Goal: Find specific page/section: Find specific page/section

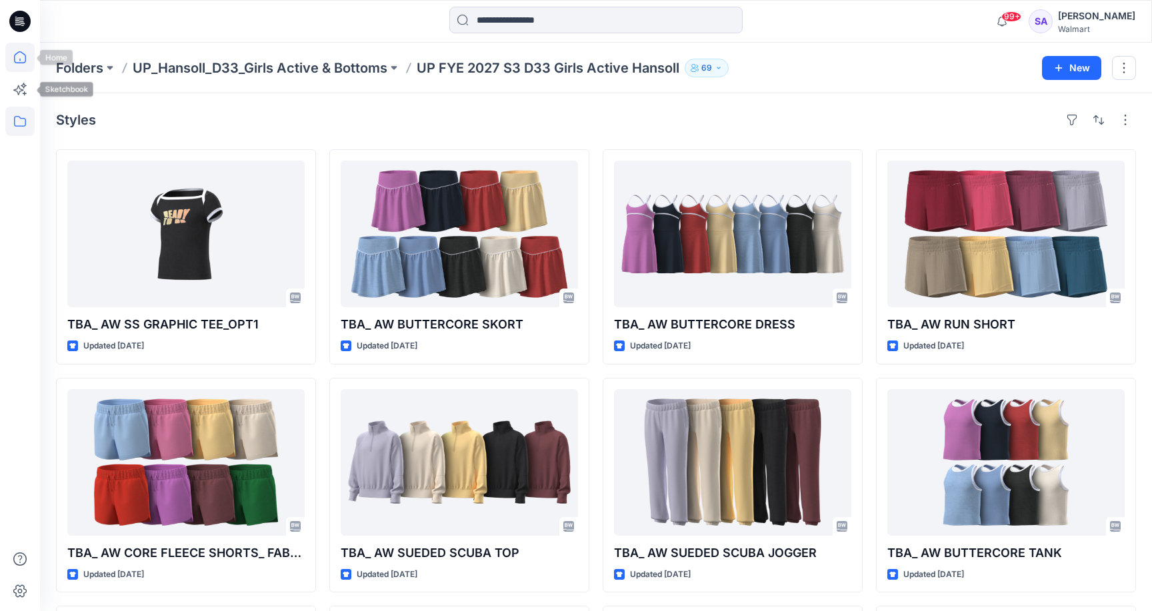
click at [24, 64] on icon at bounding box center [19, 57] width 29 height 29
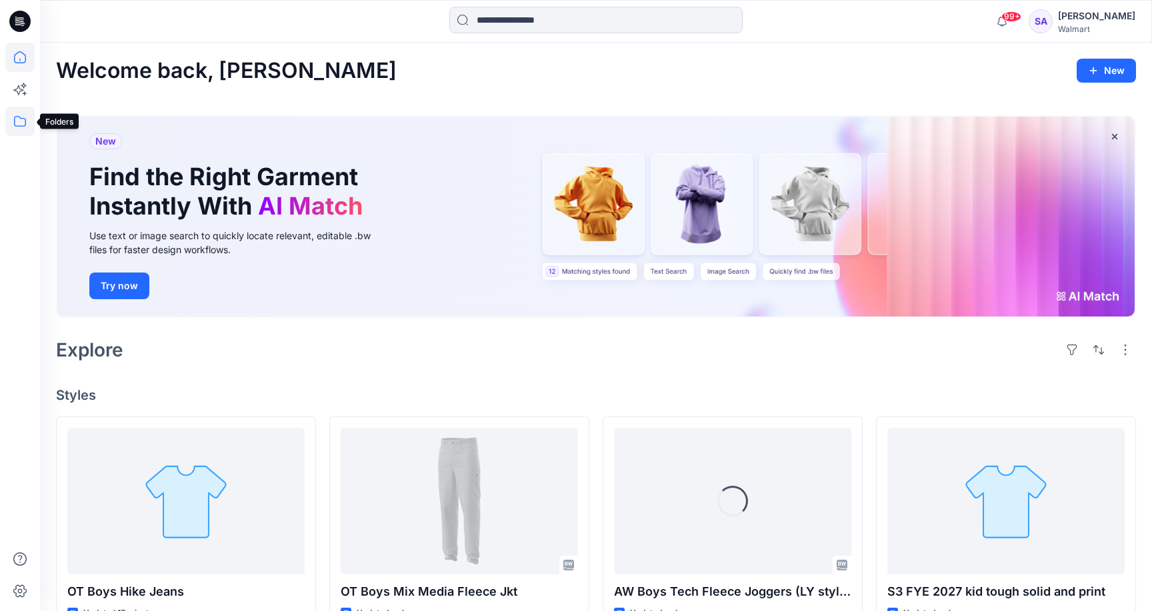
click at [19, 122] on icon at bounding box center [19, 121] width 29 height 29
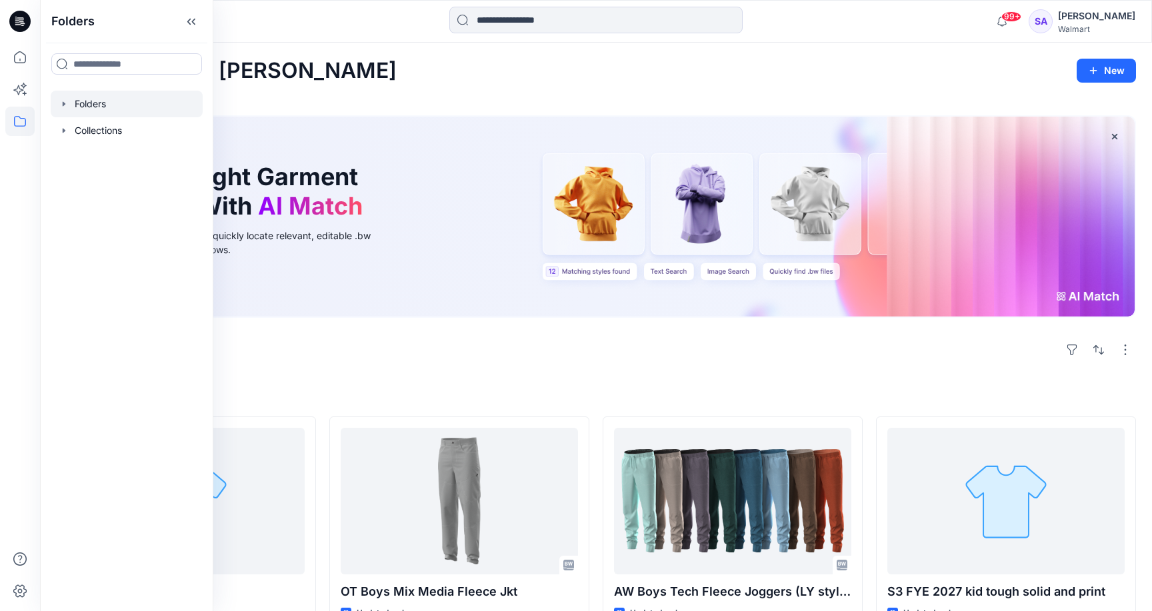
click at [105, 107] on div at bounding box center [127, 104] width 152 height 27
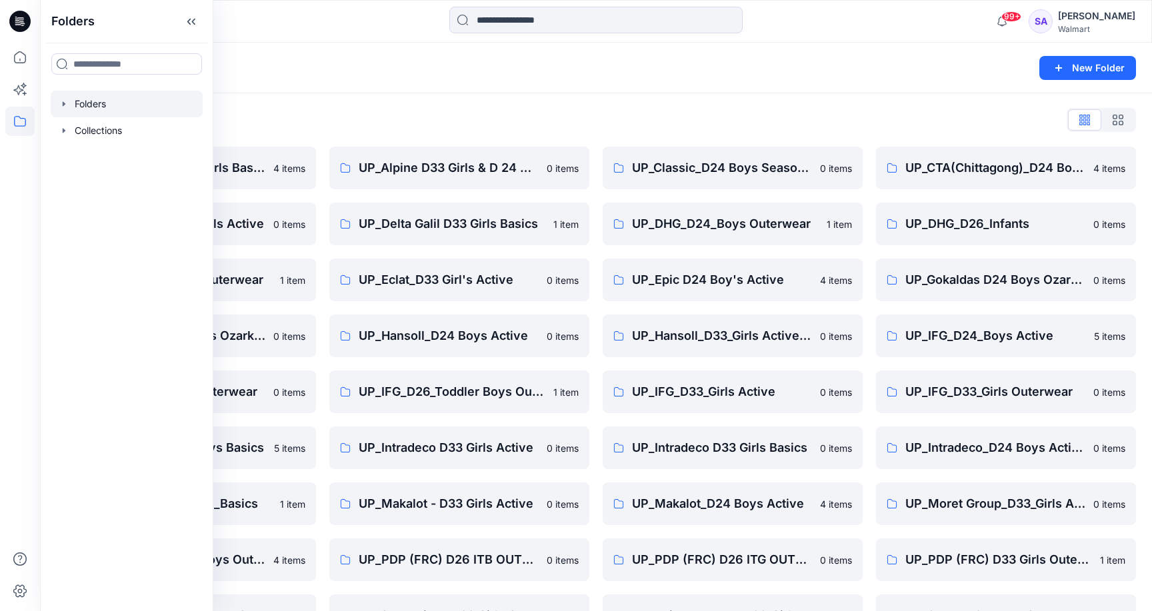
click at [373, 113] on div "Folders List" at bounding box center [596, 119] width 1080 height 21
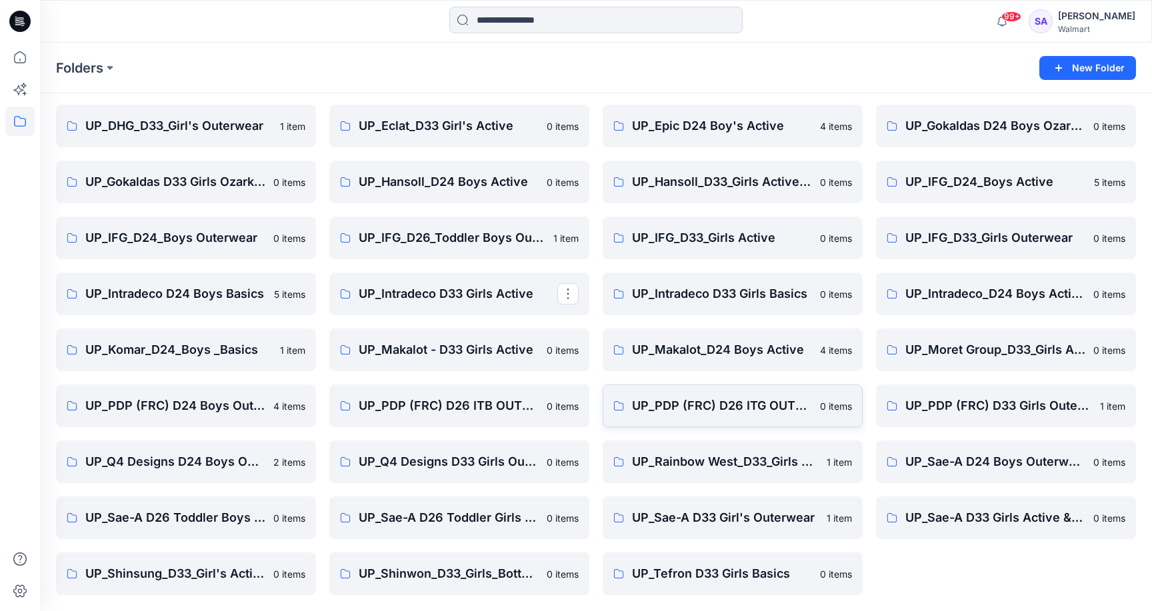
scroll to position [154, 0]
click at [202, 406] on p "UP_PDP (FRC) D24 Boys Outerwear" at bounding box center [184, 406] width 199 height 19
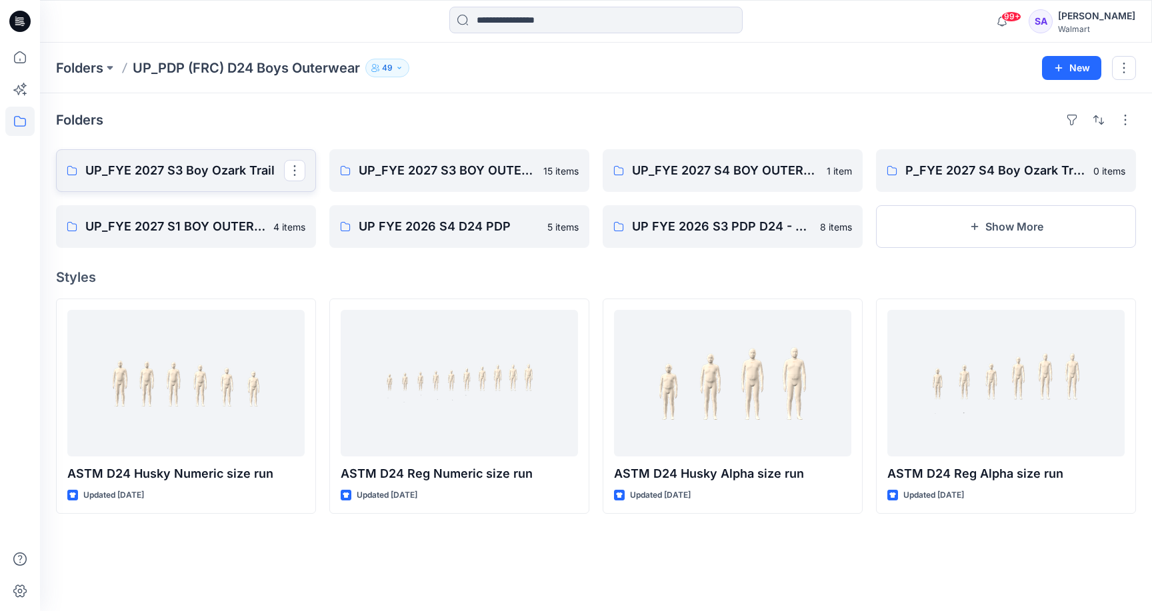
click at [204, 180] on link "UP_FYE 2027 S3 Boy Ozark Trail" at bounding box center [186, 170] width 260 height 43
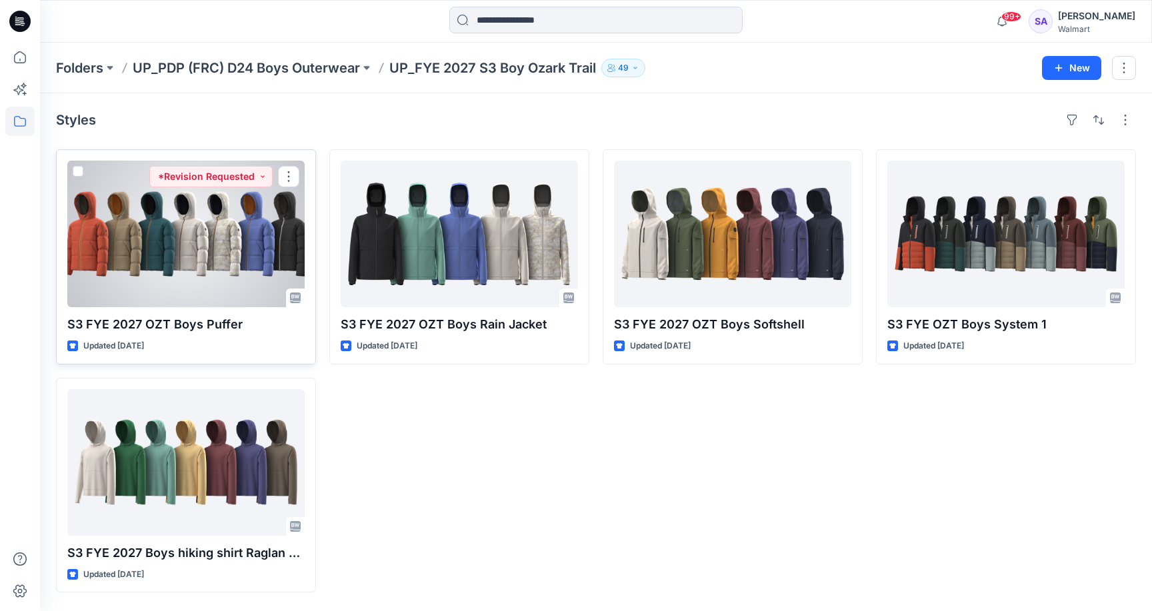
click at [235, 253] on div at bounding box center [185, 234] width 237 height 147
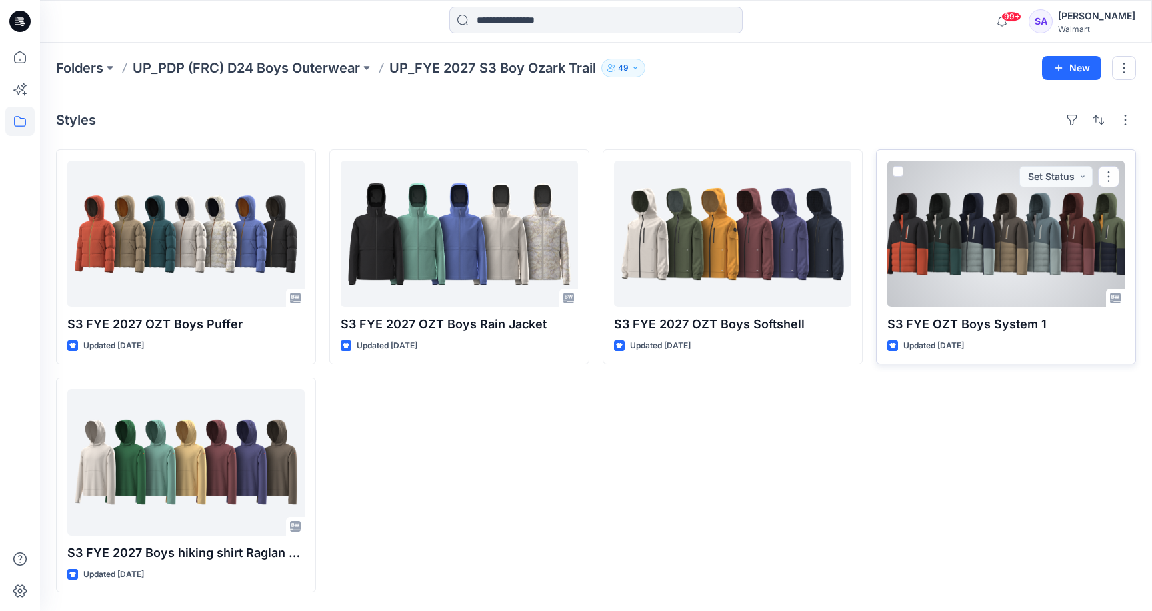
click at [964, 261] on div at bounding box center [1005, 234] width 237 height 147
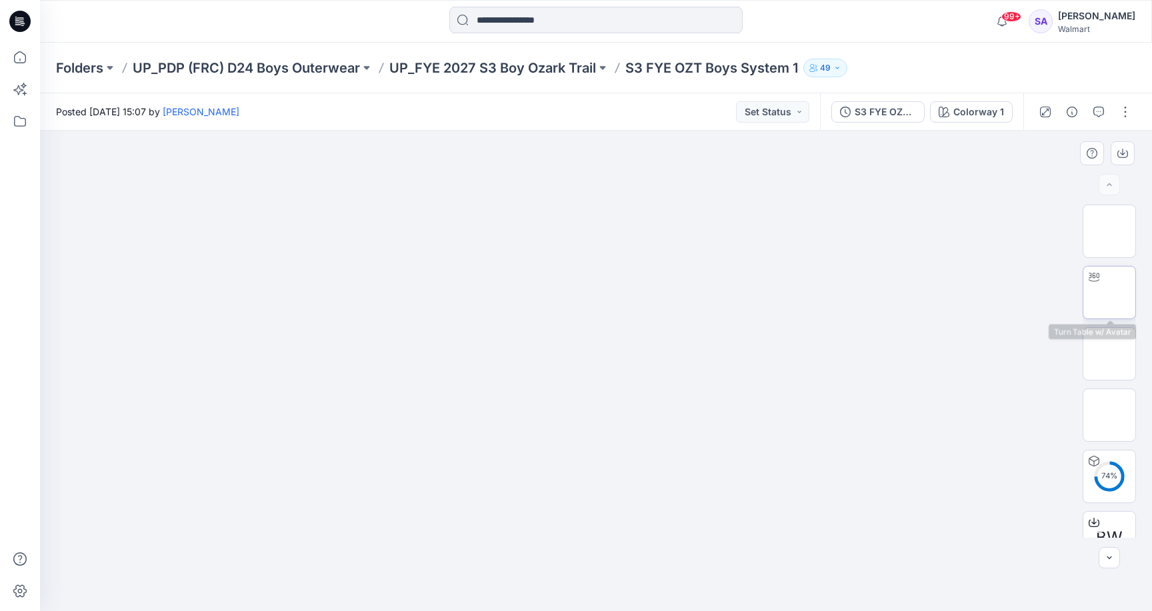
click at [1109, 293] on img at bounding box center [1109, 293] width 0 height 0
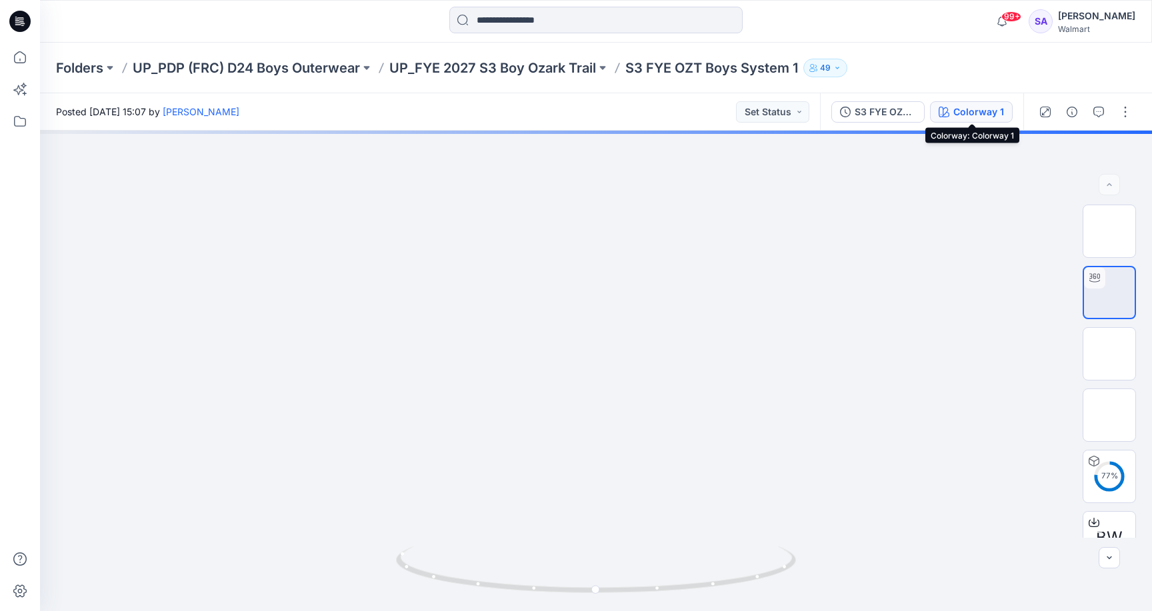
click at [974, 112] on div "Colorway 1" at bounding box center [978, 112] width 51 height 15
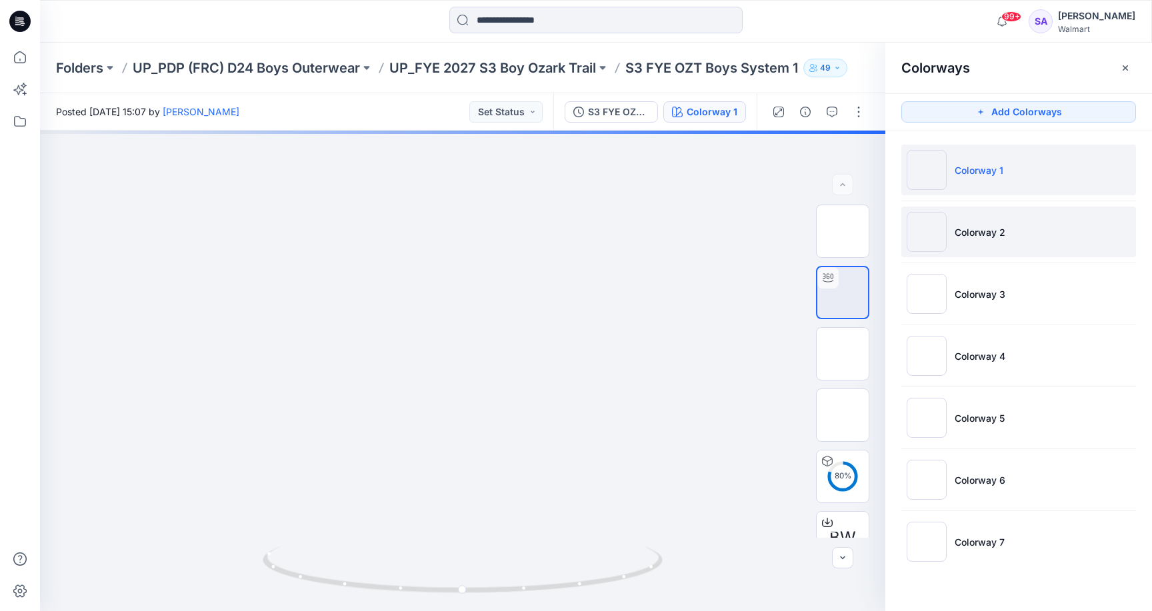
click at [994, 225] on p "Colorway 2" at bounding box center [979, 232] width 51 height 14
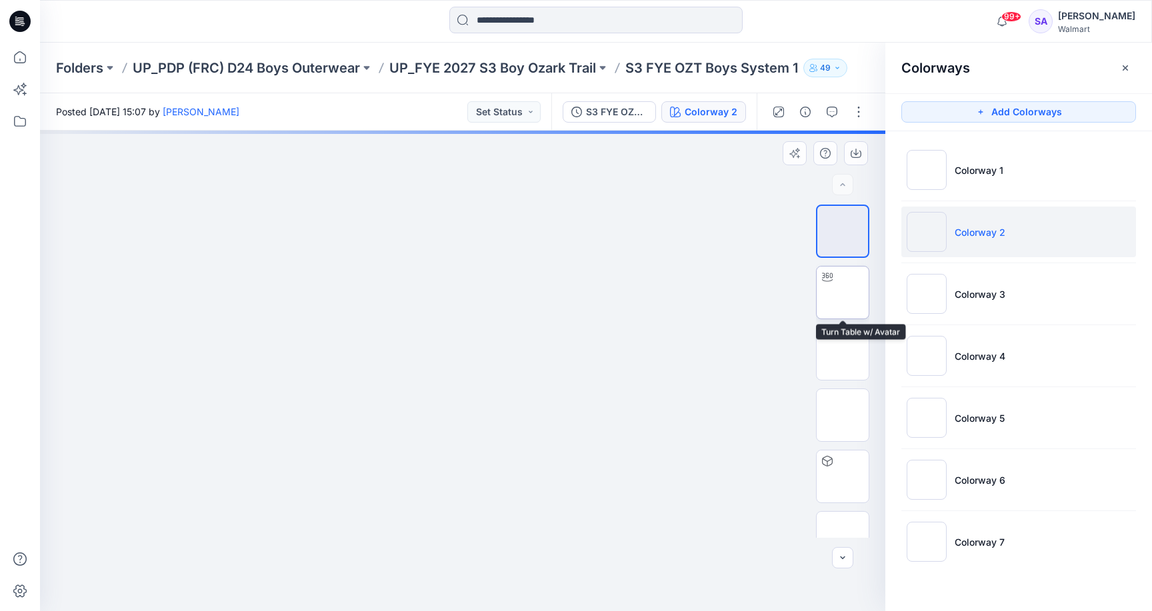
click at [842, 293] on img at bounding box center [842, 293] width 0 height 0
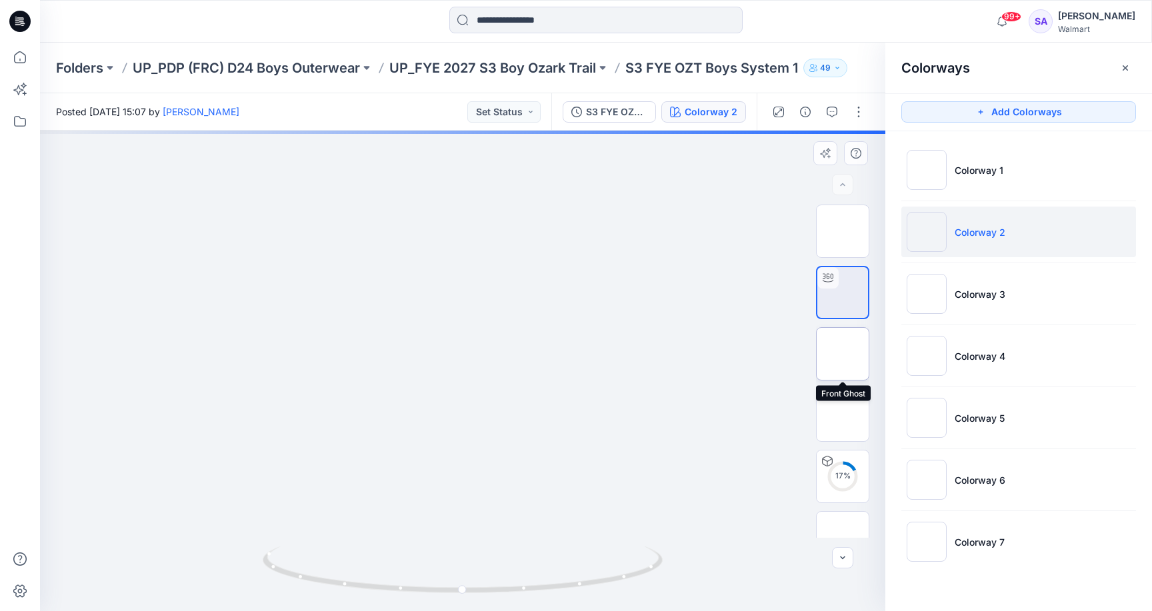
click at [842, 354] on img at bounding box center [842, 354] width 0 height 0
click at [842, 293] on img at bounding box center [842, 293] width 0 height 0
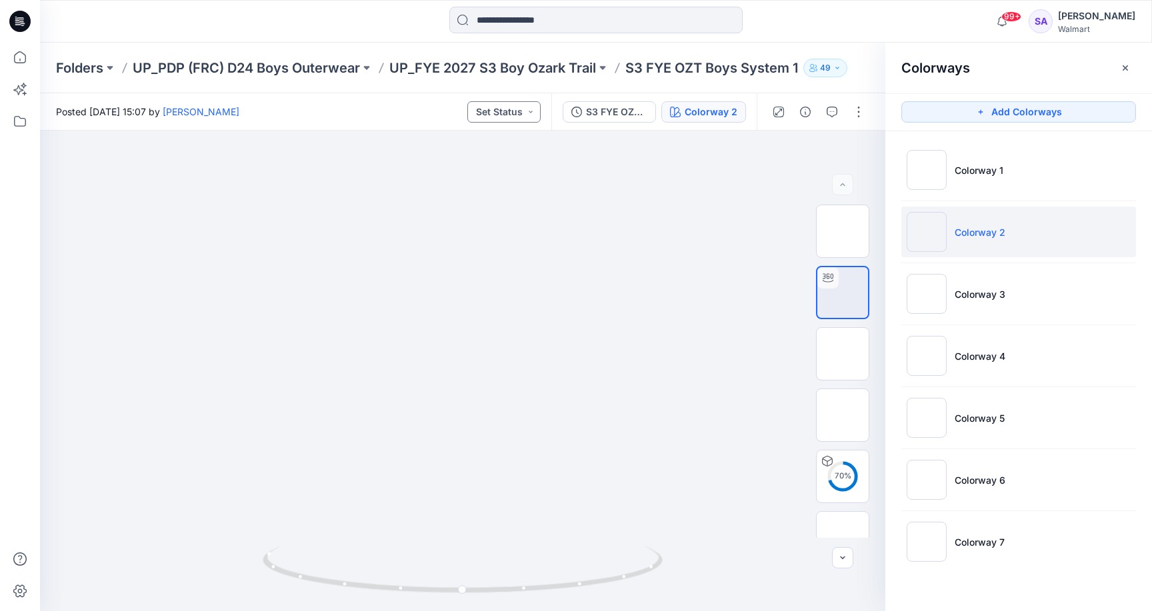
click at [517, 107] on button "Set Status" at bounding box center [503, 111] width 73 height 21
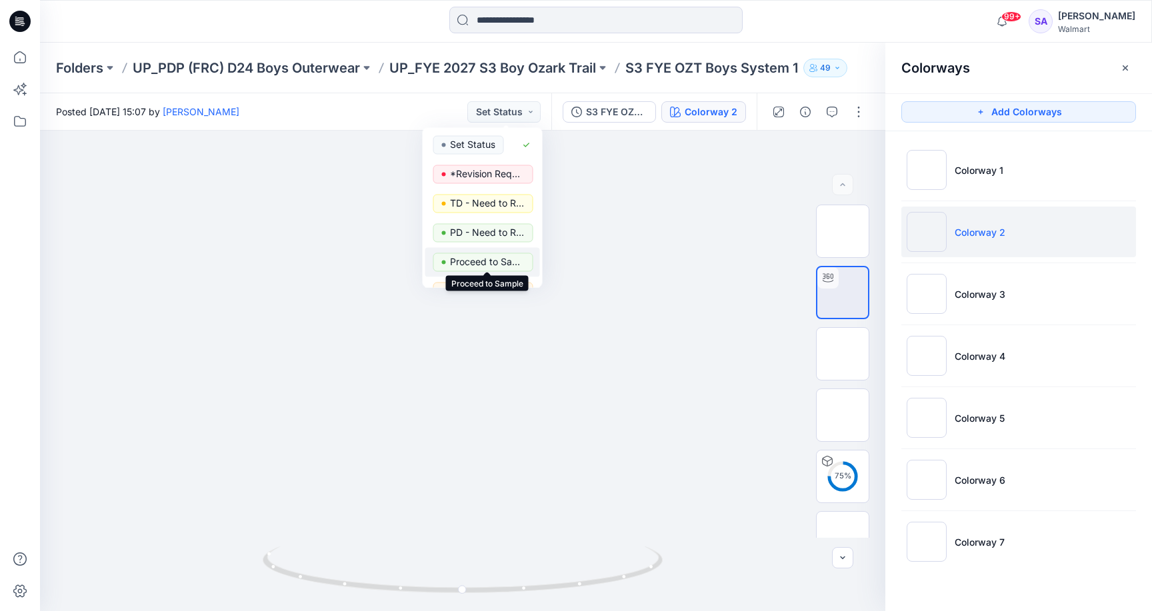
click at [493, 262] on p "Proceed to Sample" at bounding box center [487, 261] width 75 height 17
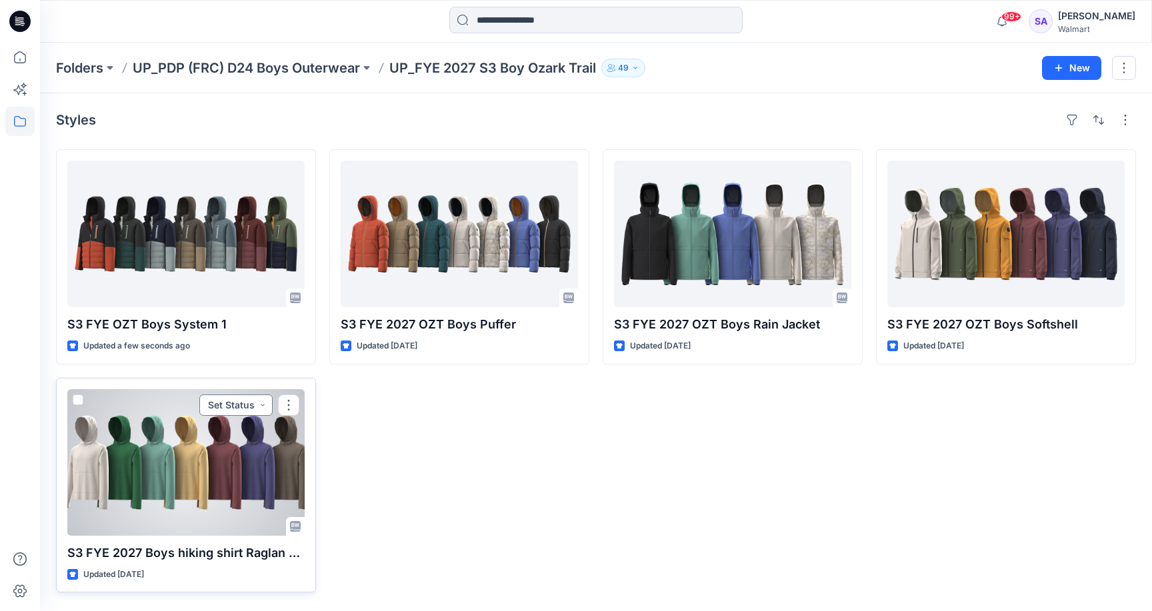
click at [243, 400] on button "Set Status" at bounding box center [235, 405] width 73 height 21
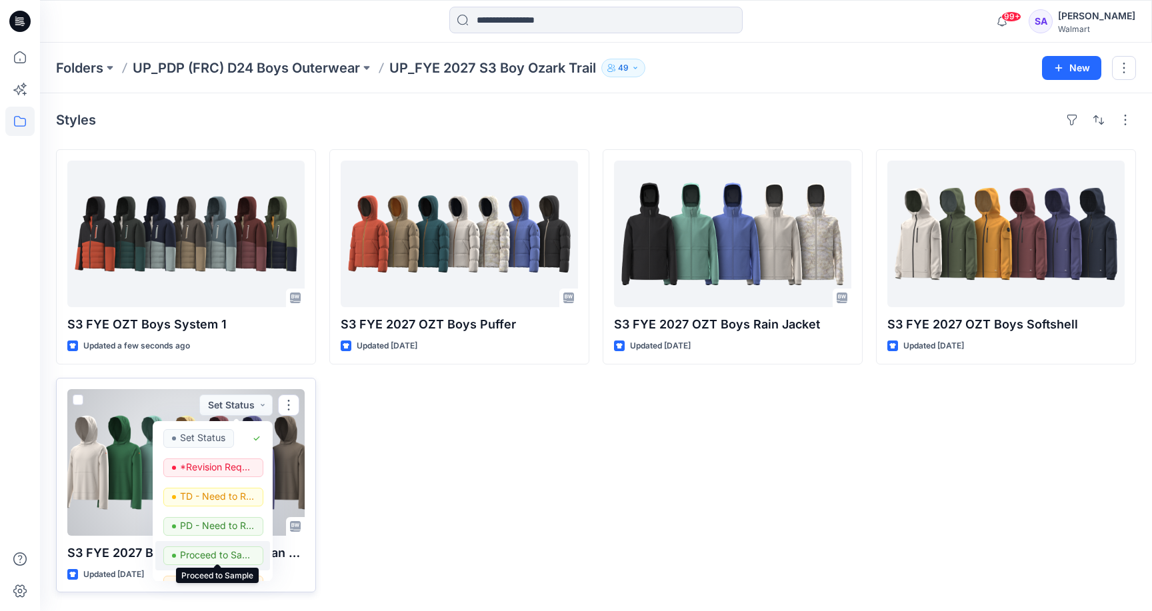
click at [217, 555] on p "Proceed to Sample" at bounding box center [217, 555] width 75 height 17
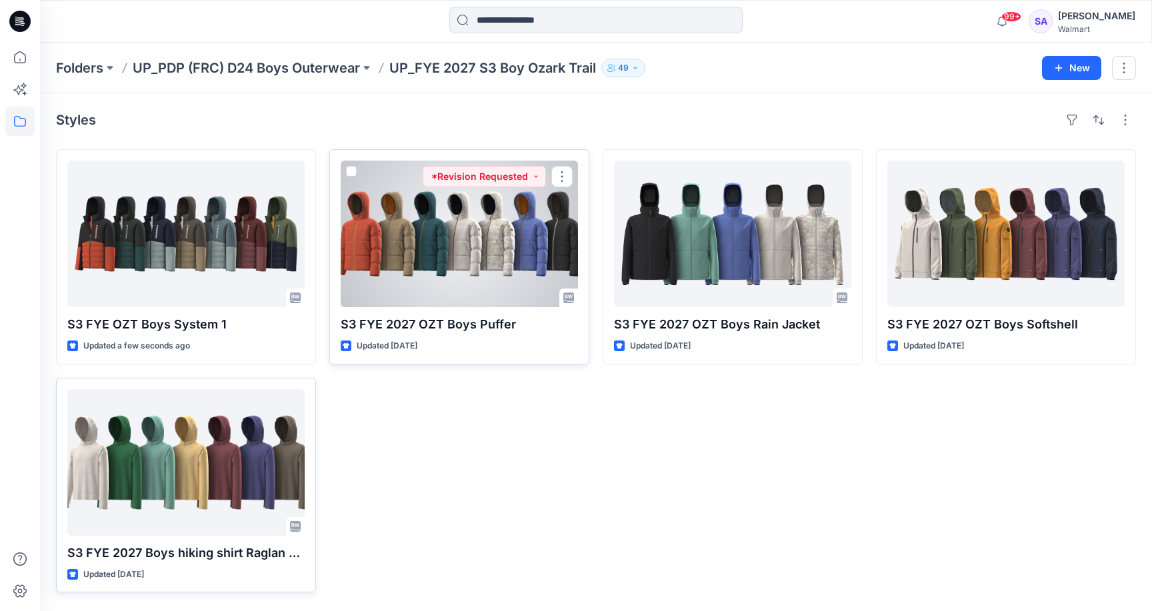
click at [504, 241] on div at bounding box center [459, 234] width 237 height 147
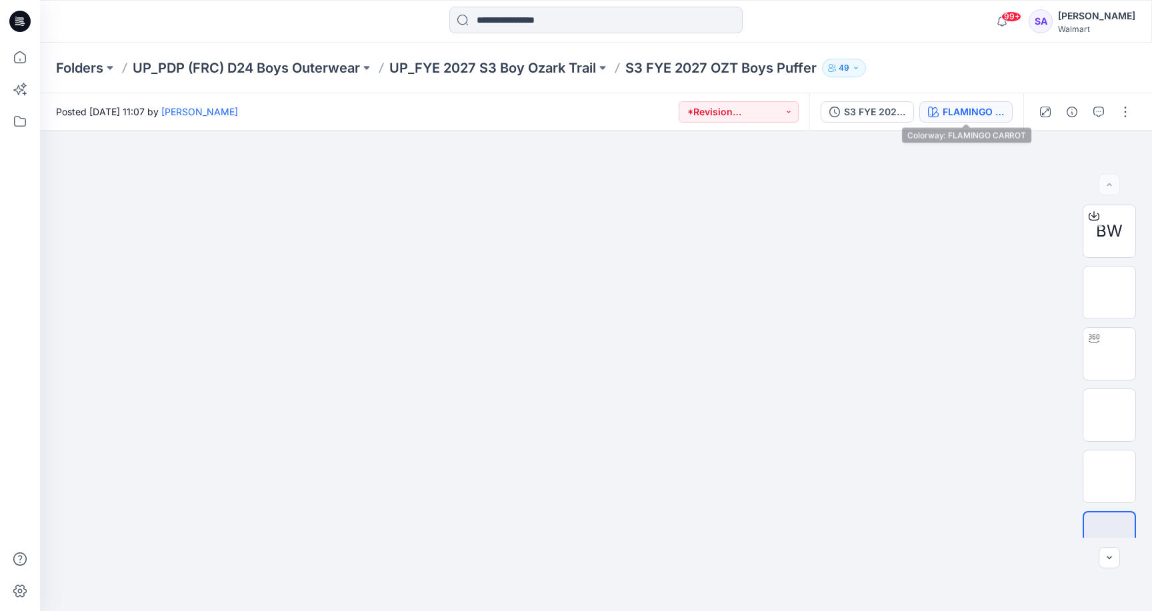
click at [974, 115] on div "FLAMINGO CARROT" at bounding box center [972, 112] width 61 height 15
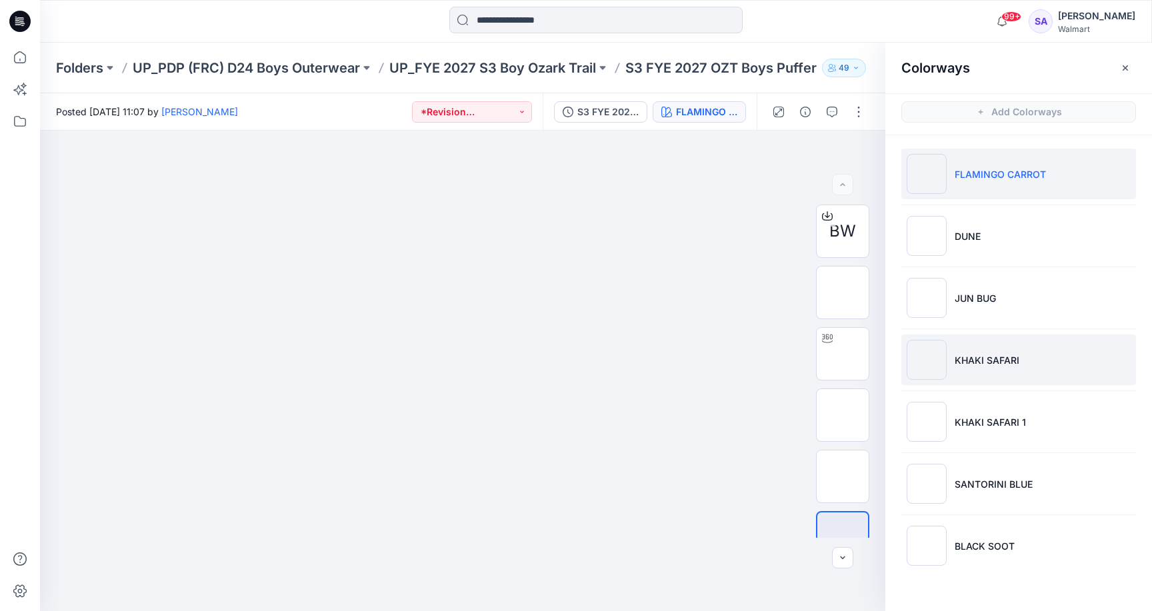
click at [1022, 375] on li "KHAKI SAFARI" at bounding box center [1018, 360] width 235 height 51
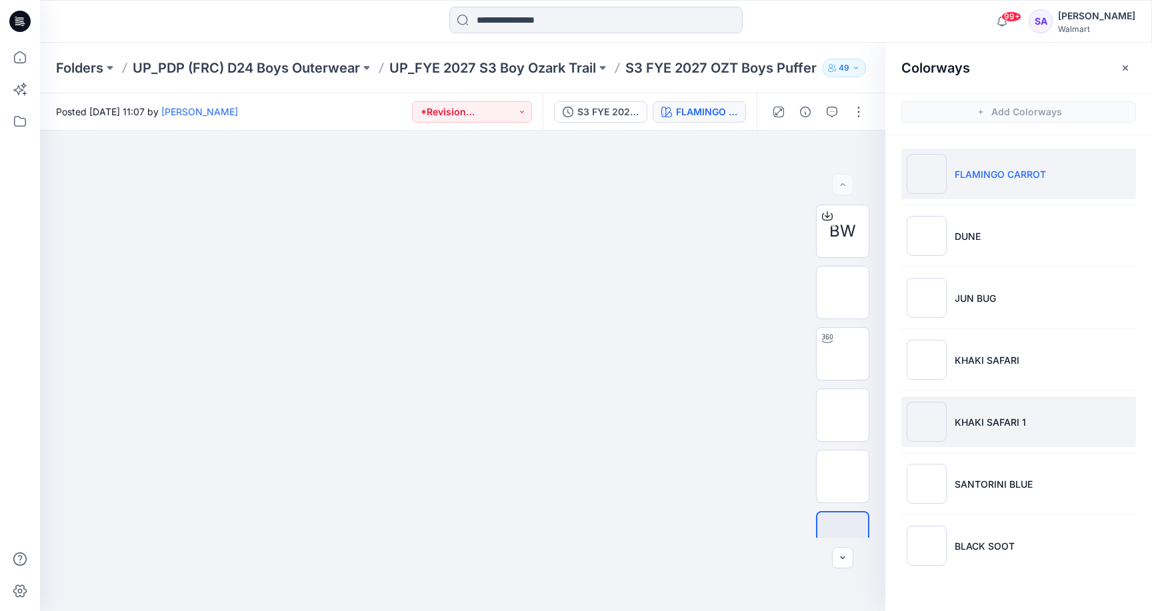
click at [1016, 427] on p "KHAKI SAFARI 1" at bounding box center [989, 422] width 71 height 14
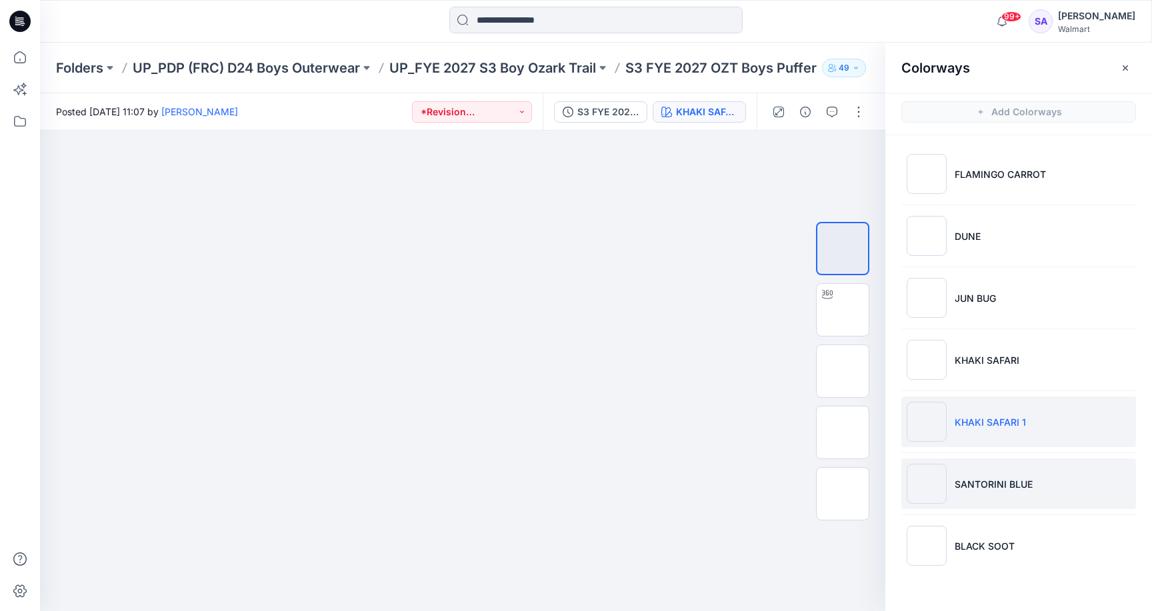
click at [992, 483] on p "SANTORINI BLUE" at bounding box center [993, 484] width 78 height 14
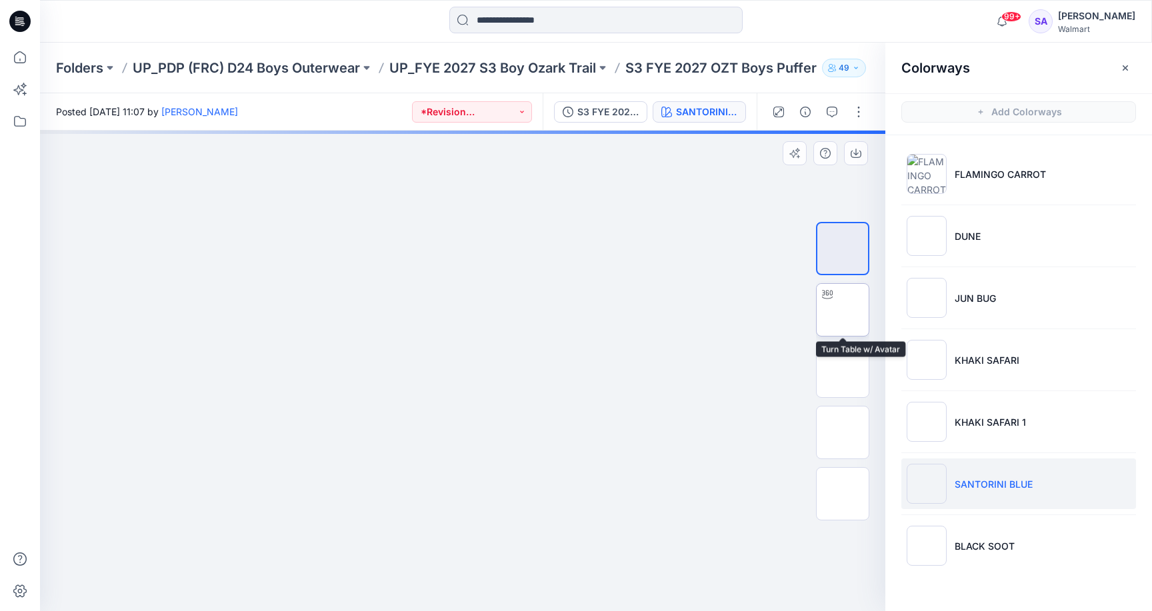
click at [842, 310] on img at bounding box center [842, 310] width 0 height 0
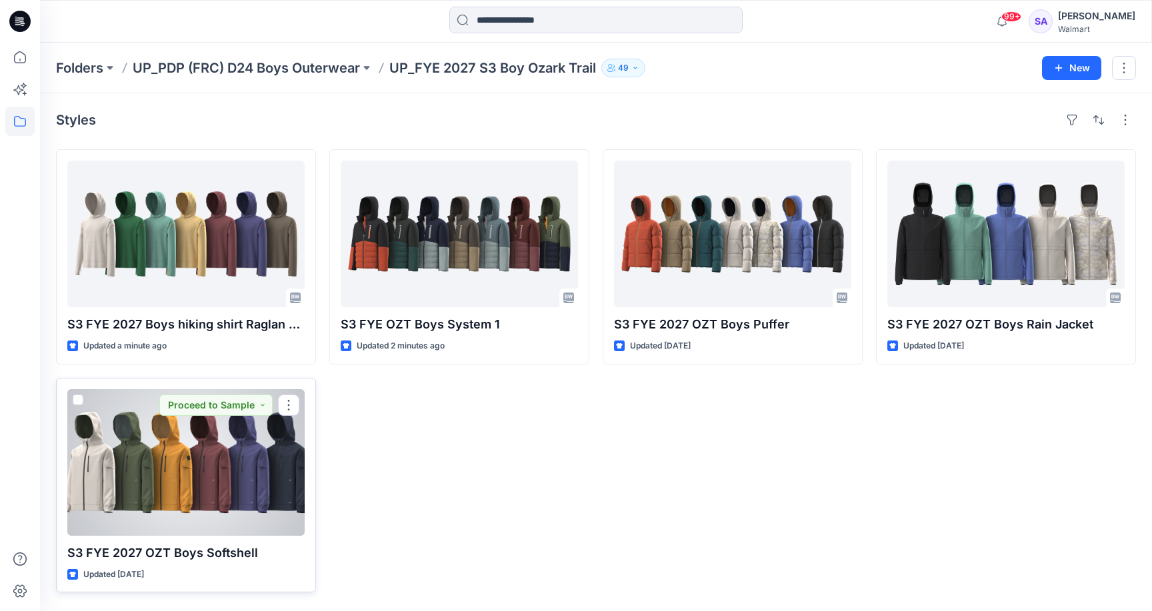
click at [212, 474] on div at bounding box center [185, 462] width 237 height 147
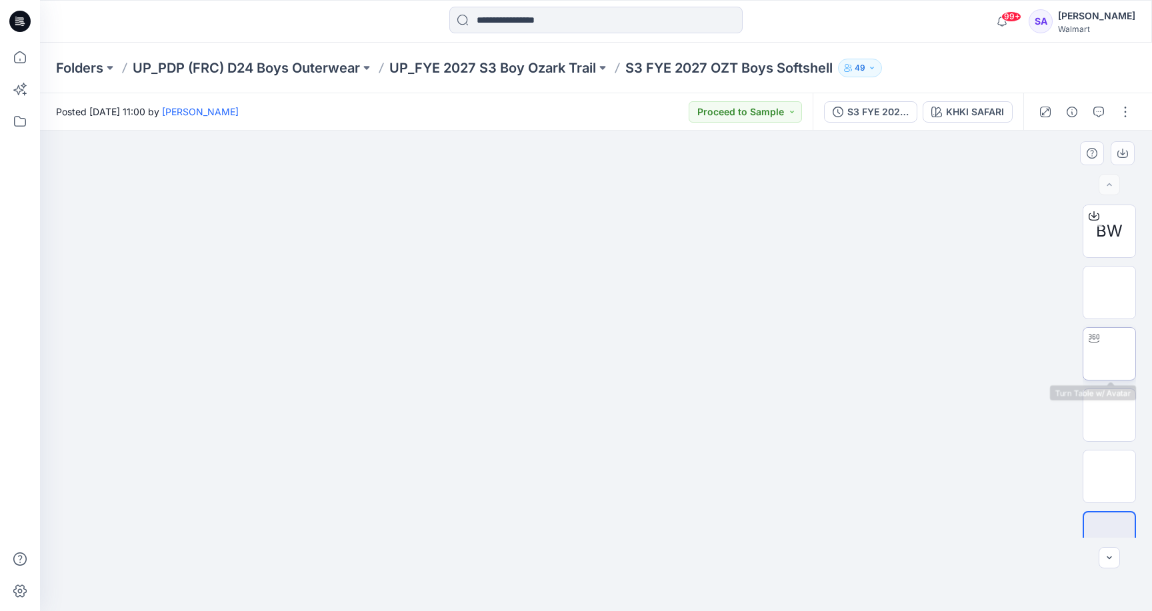
click at [1109, 354] on img at bounding box center [1109, 354] width 0 height 0
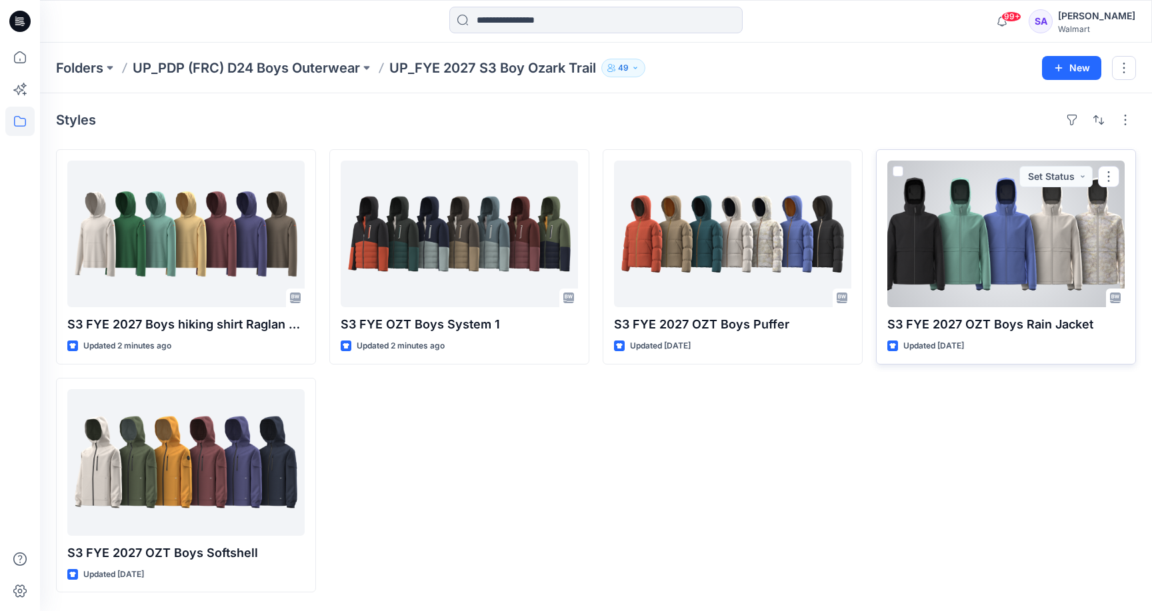
click at [998, 249] on div at bounding box center [1005, 234] width 237 height 147
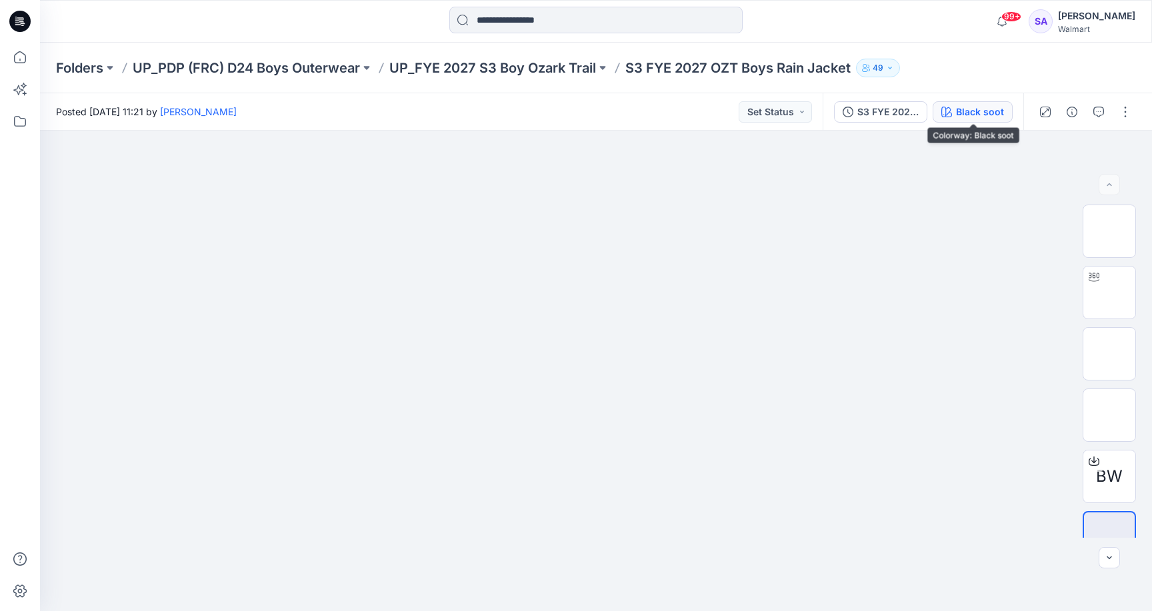
click at [1003, 105] on div "Black soot" at bounding box center [980, 112] width 48 height 15
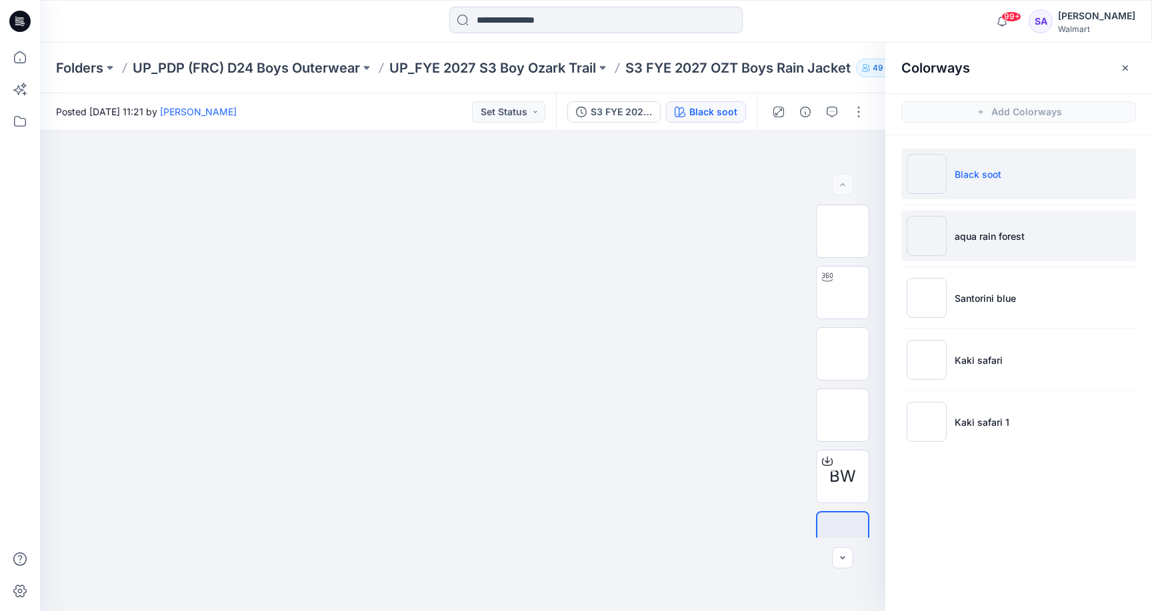
click at [1008, 225] on li "aqua rain forest" at bounding box center [1018, 236] width 235 height 51
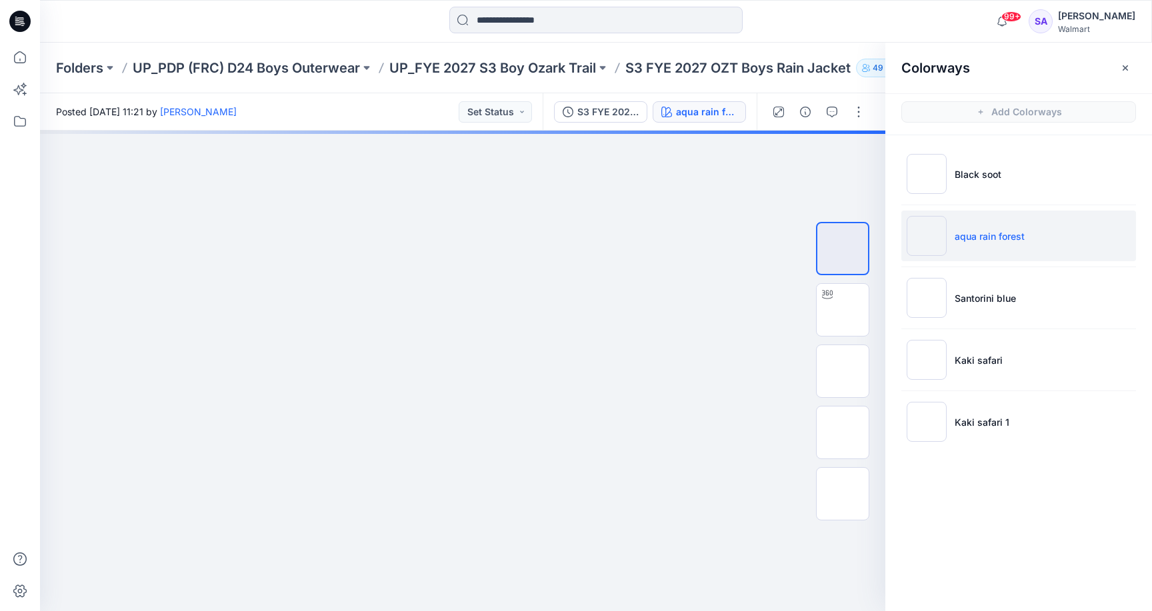
click at [968, 328] on ul "Black soot aqua rain forest Santorini blue Kaki safari Kaki safari 1" at bounding box center [1018, 297] width 267 height 325
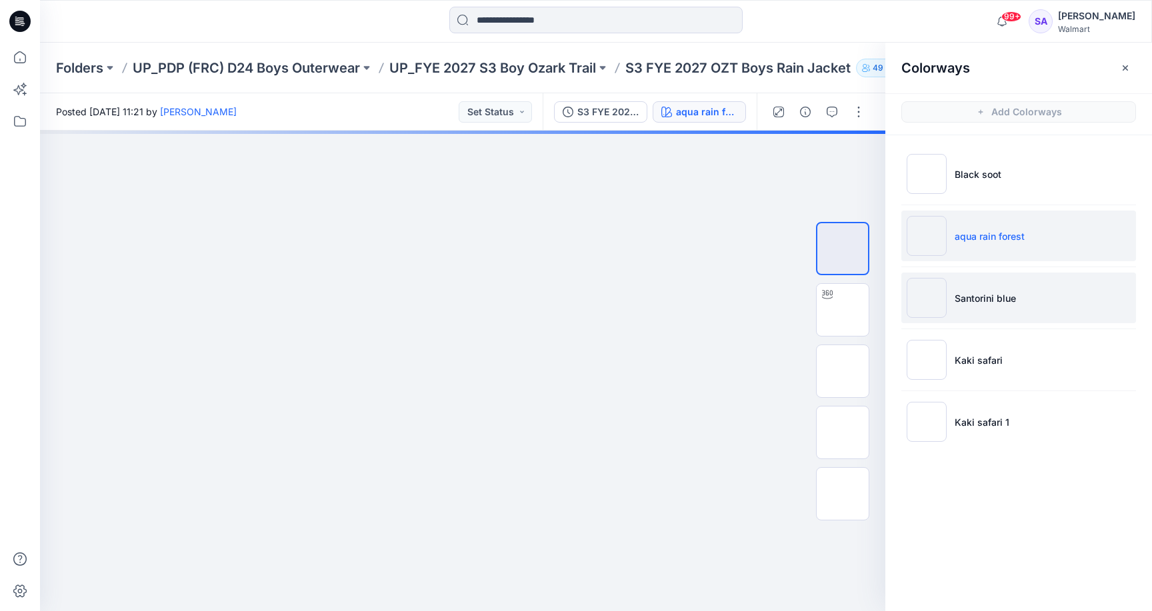
click at [975, 297] on p "Santorini blue" at bounding box center [984, 298] width 61 height 14
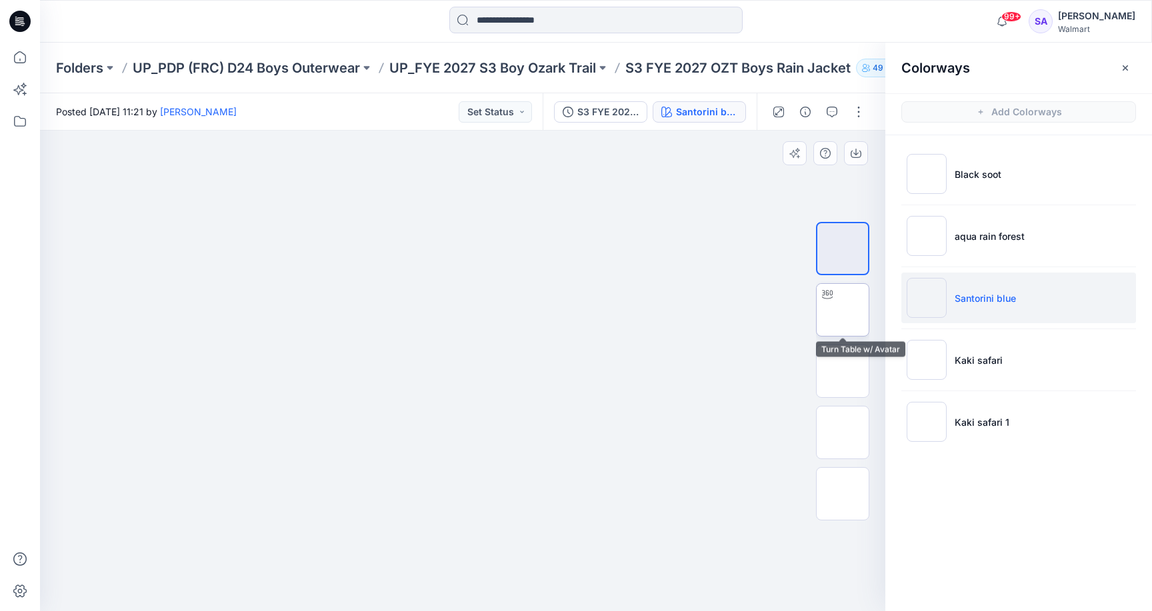
click at [842, 310] on img at bounding box center [842, 310] width 0 height 0
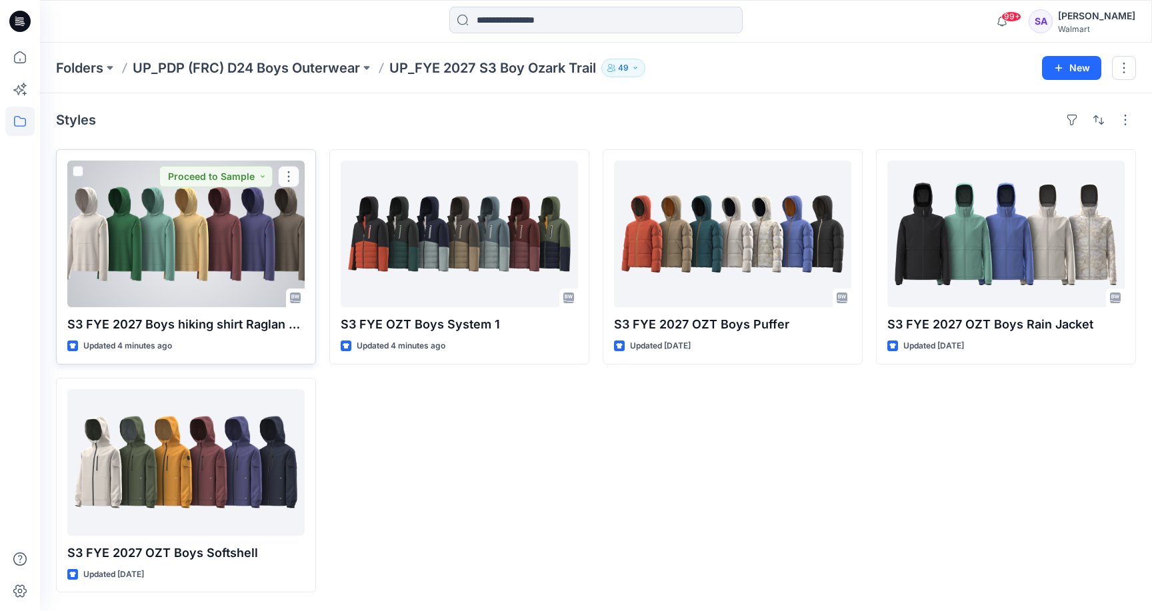
click at [191, 241] on div at bounding box center [185, 234] width 237 height 147
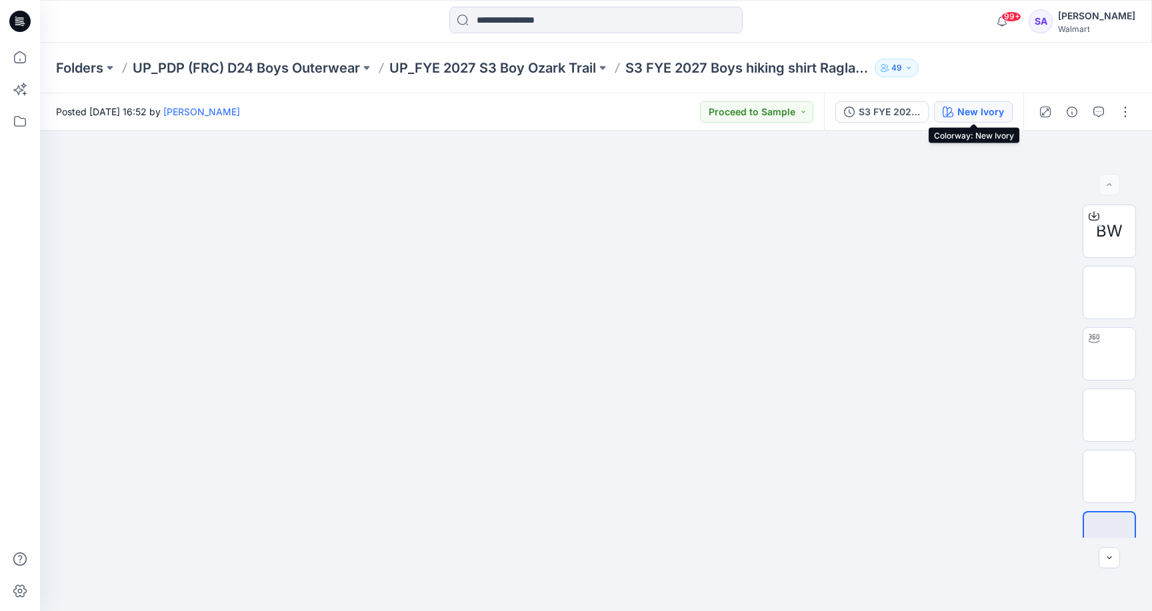
click at [966, 108] on div "New Ivory" at bounding box center [980, 112] width 47 height 15
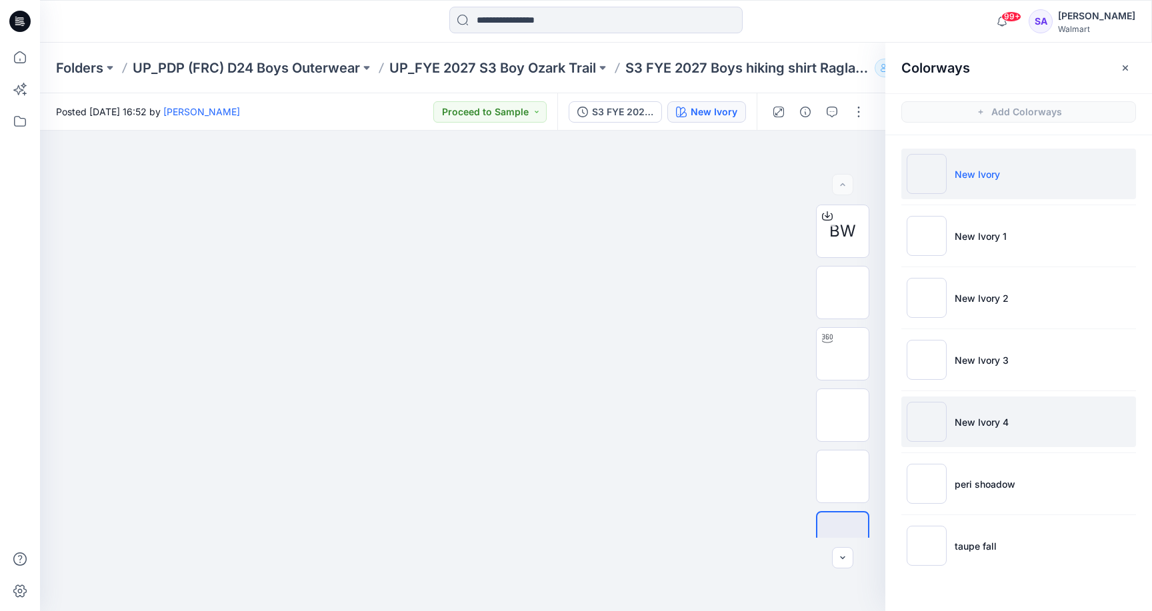
click at [980, 419] on p "New Ivory 4" at bounding box center [981, 422] width 54 height 14
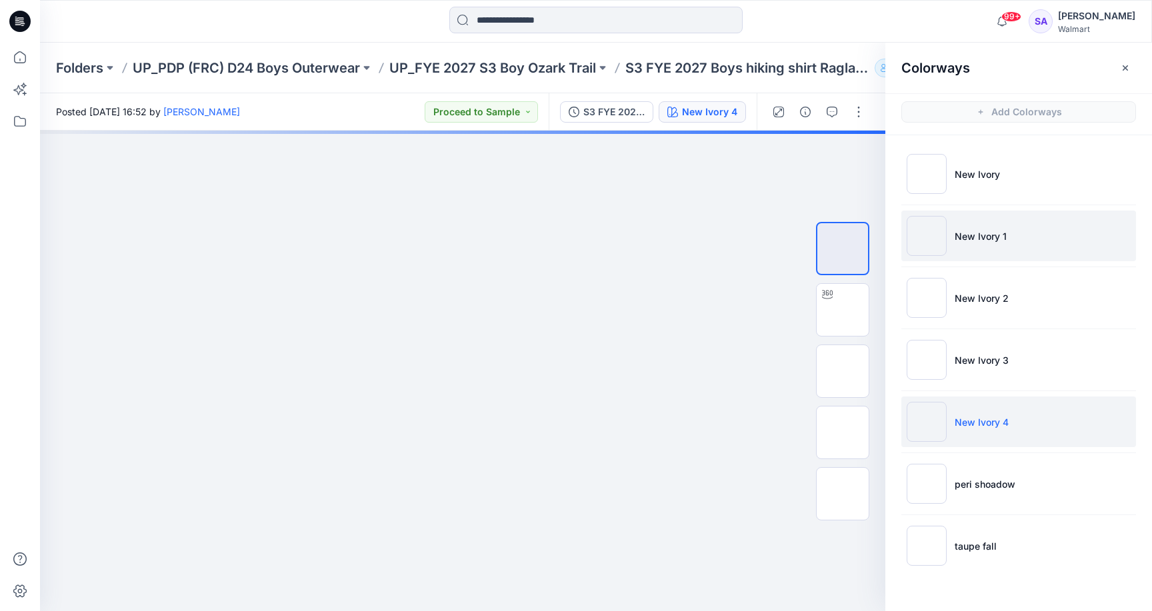
click at [1002, 241] on p "New Ivory 1" at bounding box center [980, 236] width 52 height 14
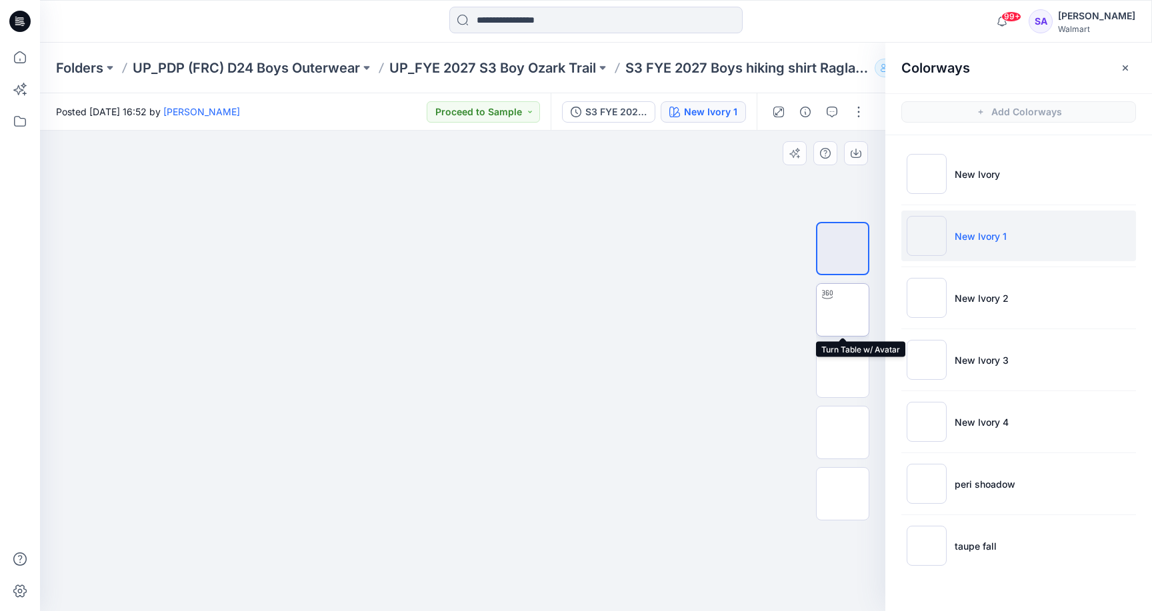
click at [842, 310] on img at bounding box center [842, 310] width 0 height 0
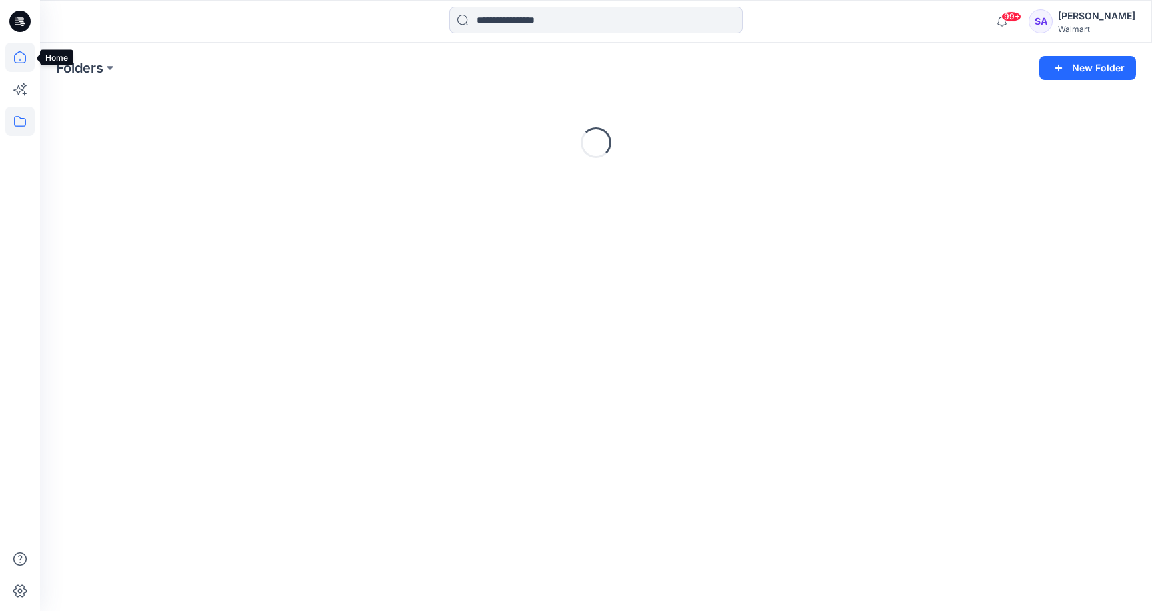
click at [19, 48] on icon at bounding box center [19, 57] width 29 height 29
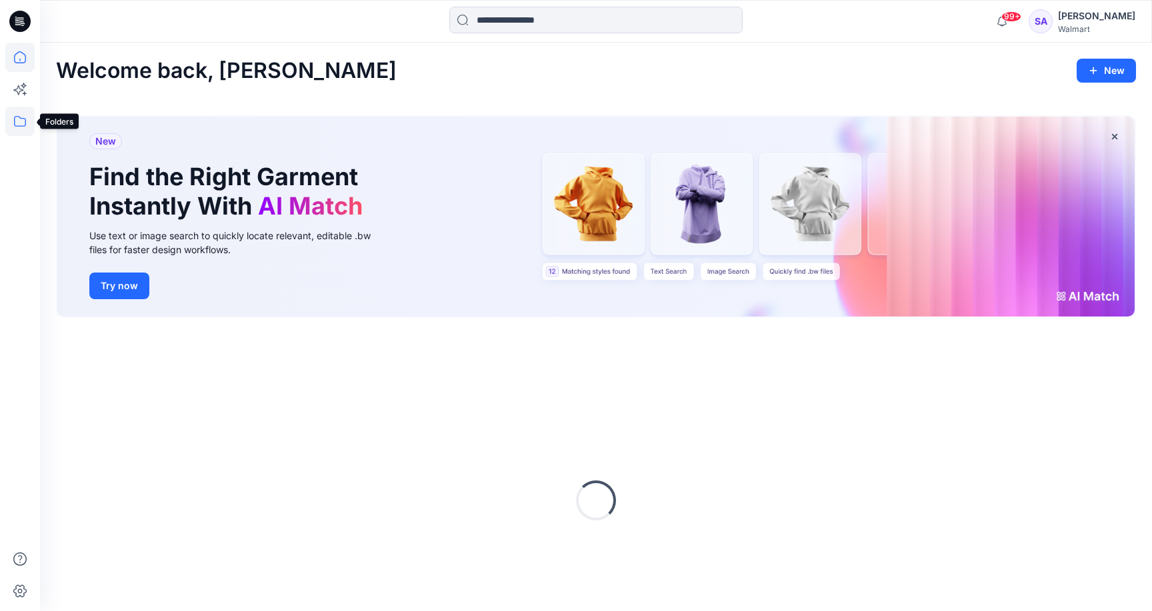
click at [15, 125] on icon at bounding box center [20, 121] width 12 height 11
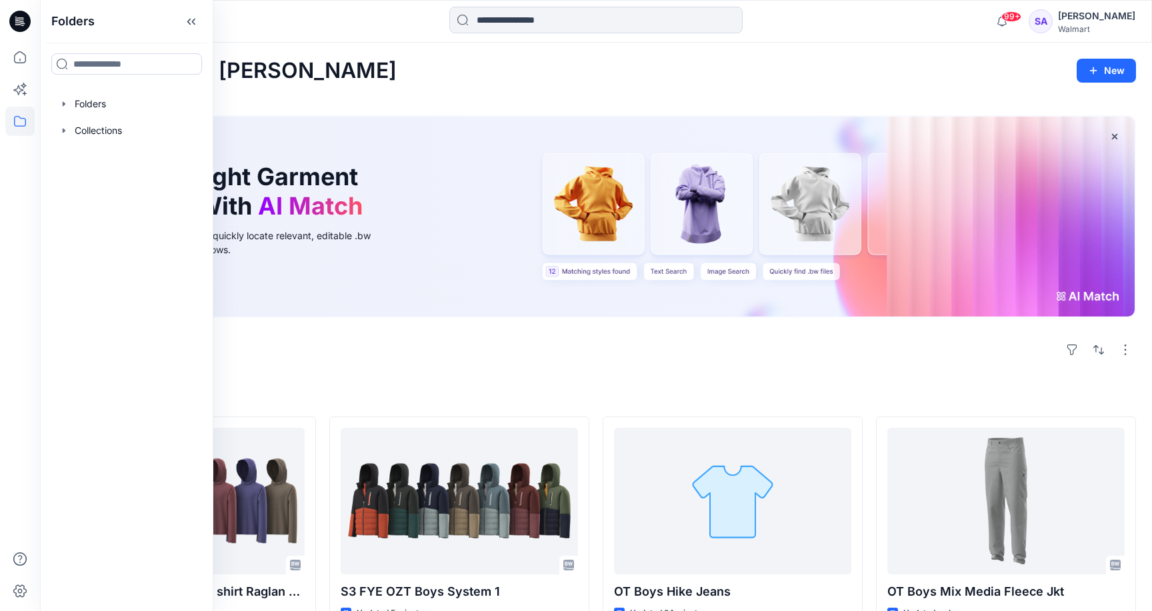
click at [271, 90] on div "Welcome back, [PERSON_NAME] New New Find the Right Garment Instantly With AI Ma…" at bounding box center [596, 597] width 1112 height 1109
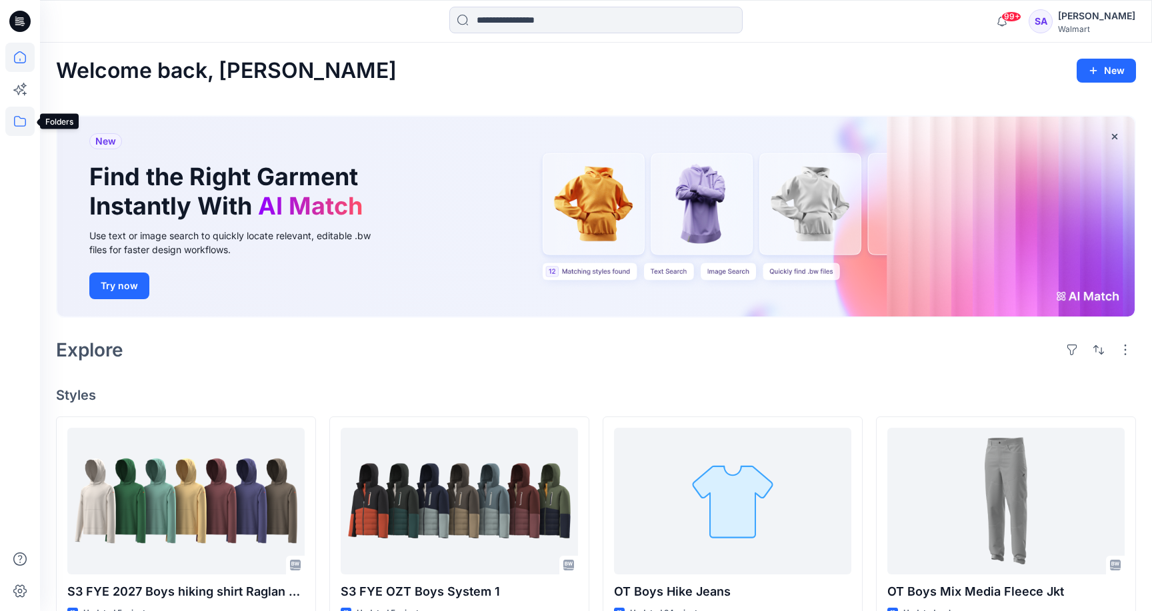
click at [25, 121] on icon at bounding box center [20, 121] width 12 height 11
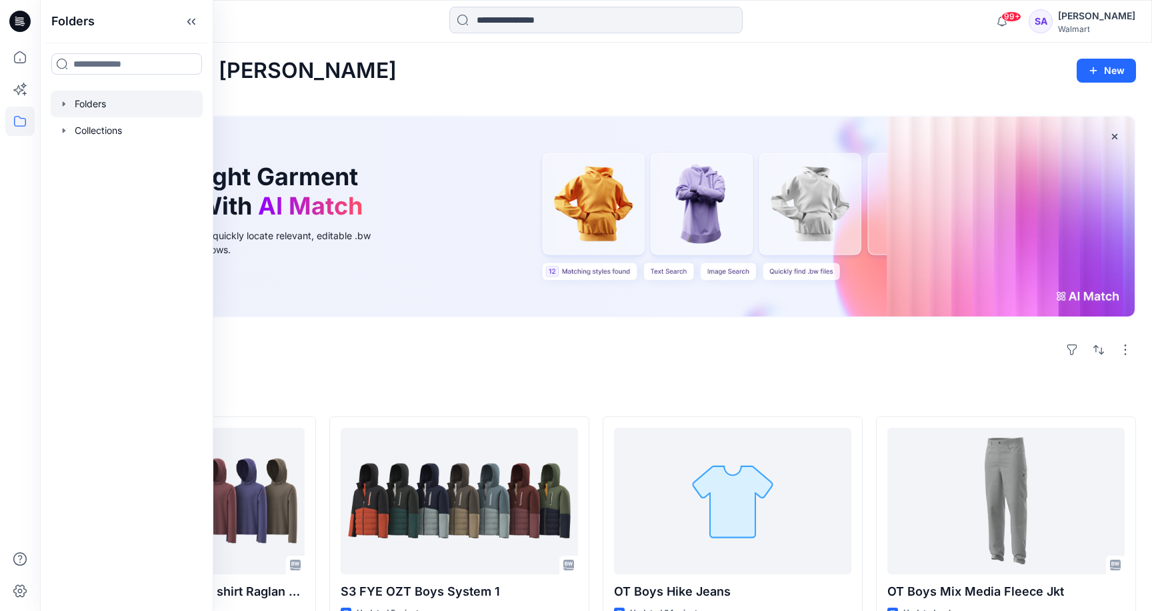
click at [79, 103] on div at bounding box center [127, 104] width 152 height 27
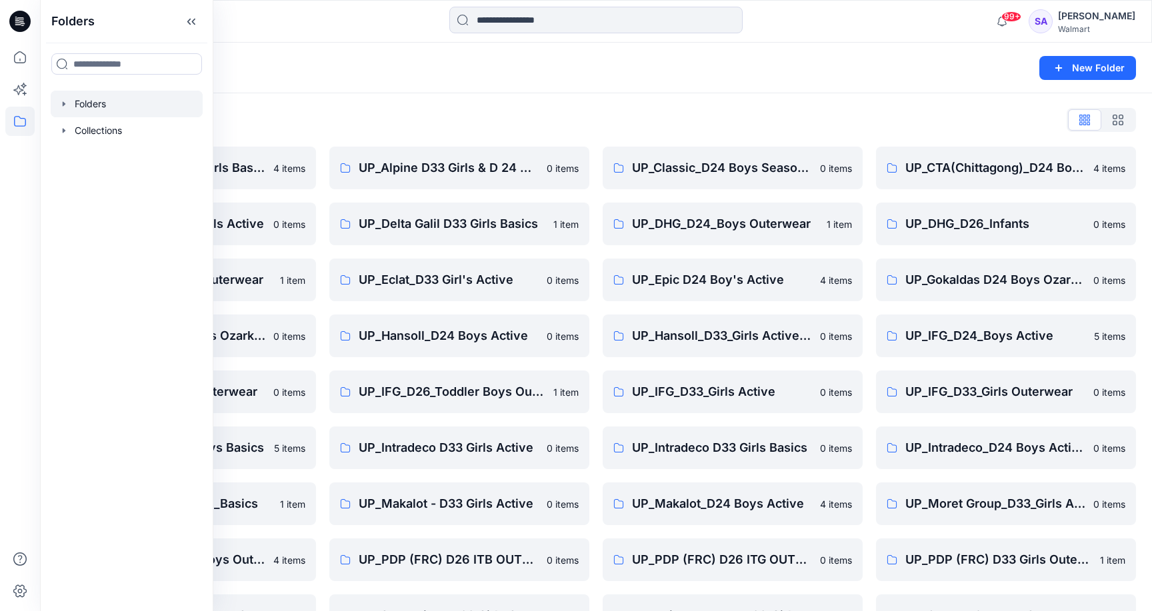
click at [367, 109] on div "Folders List" at bounding box center [596, 119] width 1080 height 21
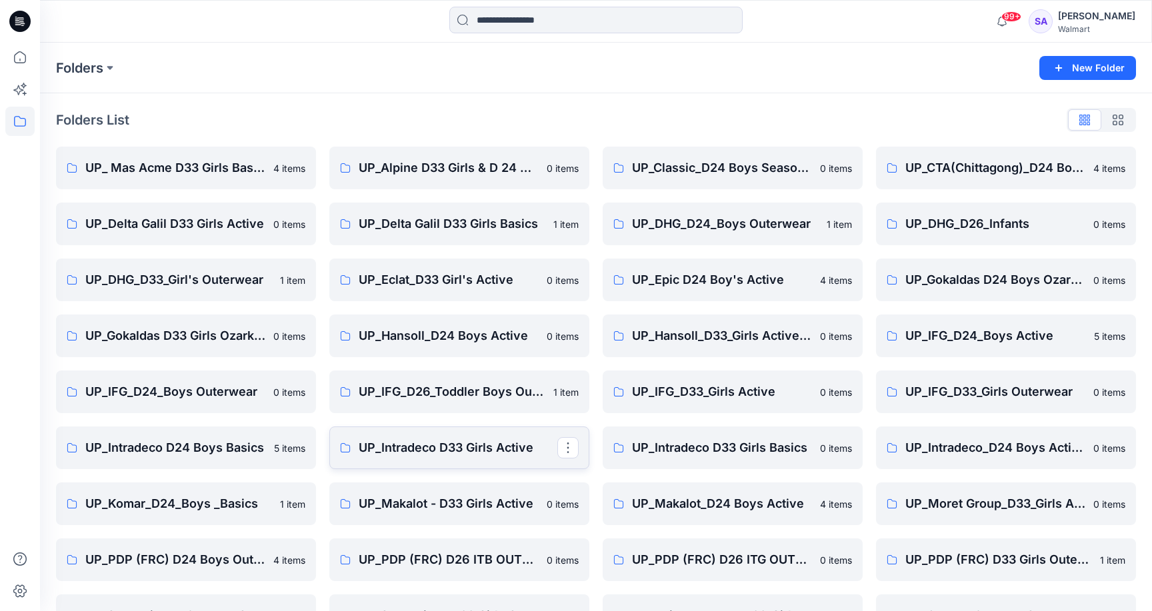
scroll to position [65, 0]
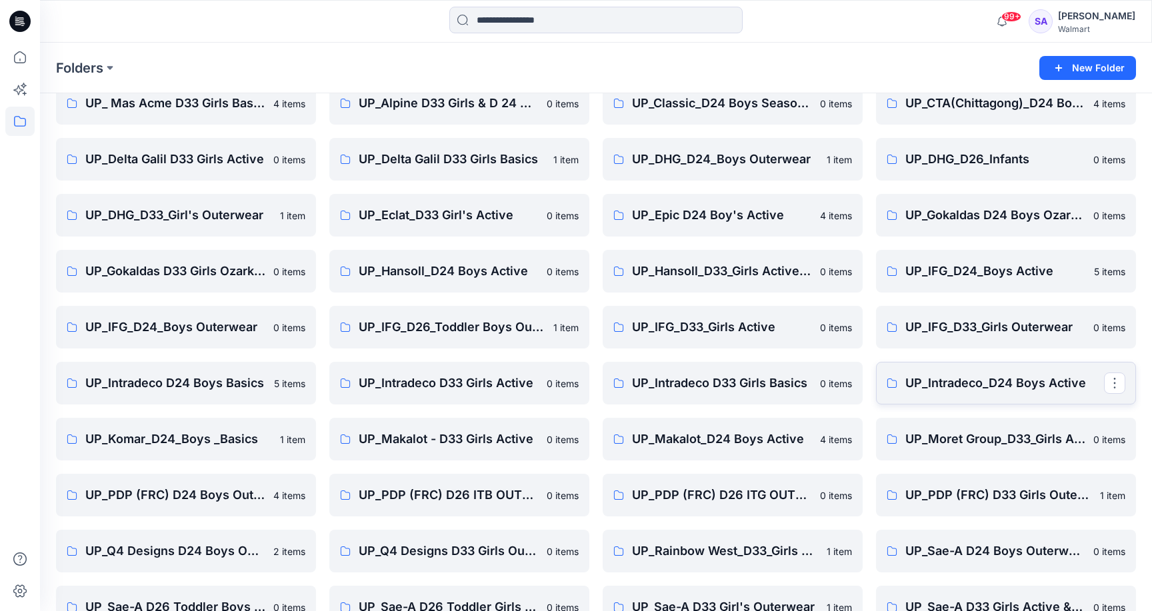
click at [960, 381] on p "UP_Intradeco_D24 Boys Active" at bounding box center [1004, 383] width 199 height 19
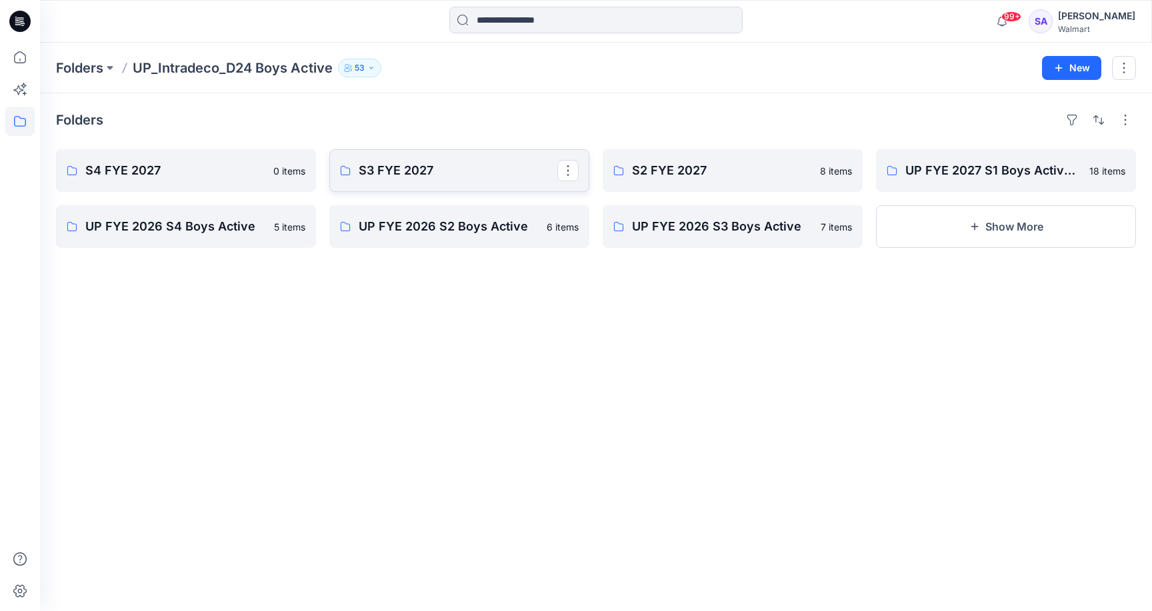
click at [467, 182] on link "S3 FYE 2027" at bounding box center [459, 170] width 260 height 43
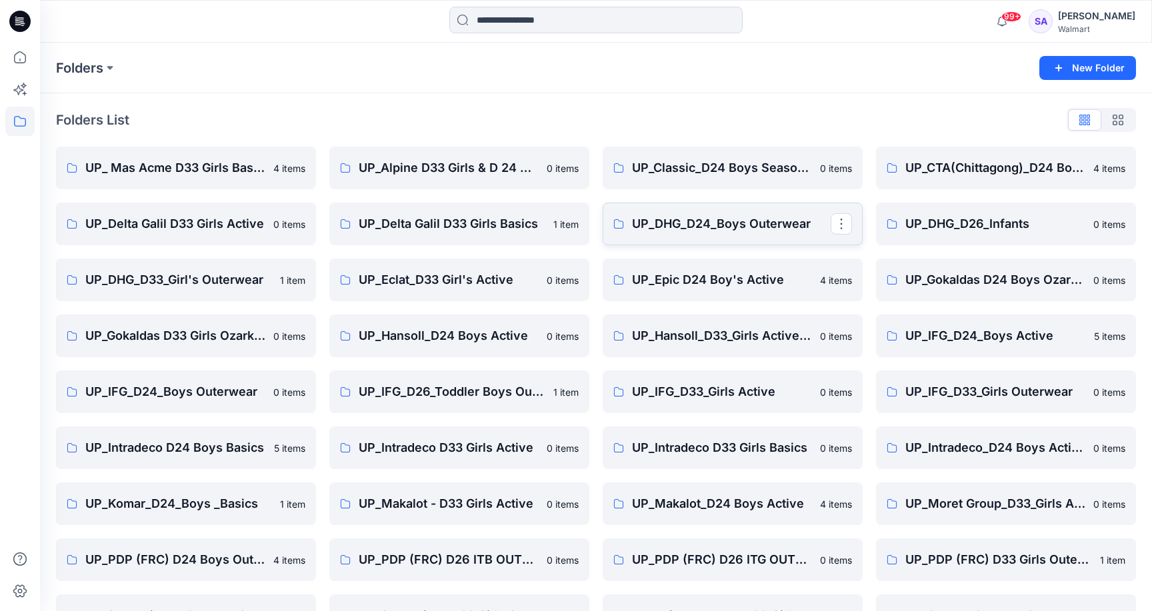
click at [738, 229] on p "UP_DHG_D24_Boys Outerwear" at bounding box center [731, 224] width 199 height 19
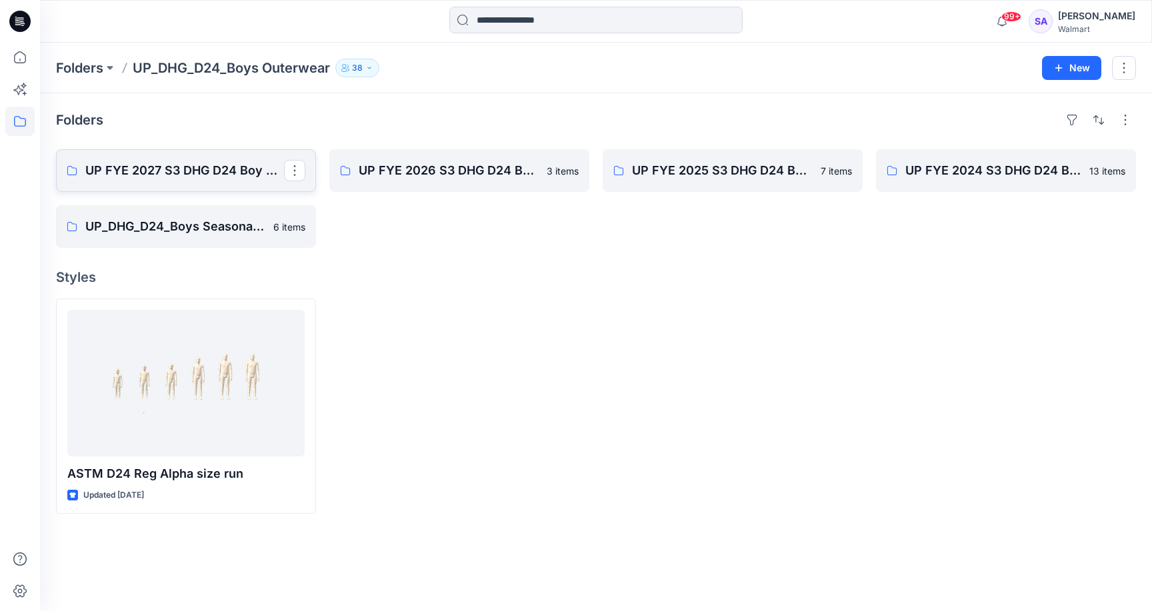
click at [191, 167] on p "UP FYE 2027 S3 DHG D24 Boy Outerwear - Ozark Trail" at bounding box center [184, 170] width 199 height 19
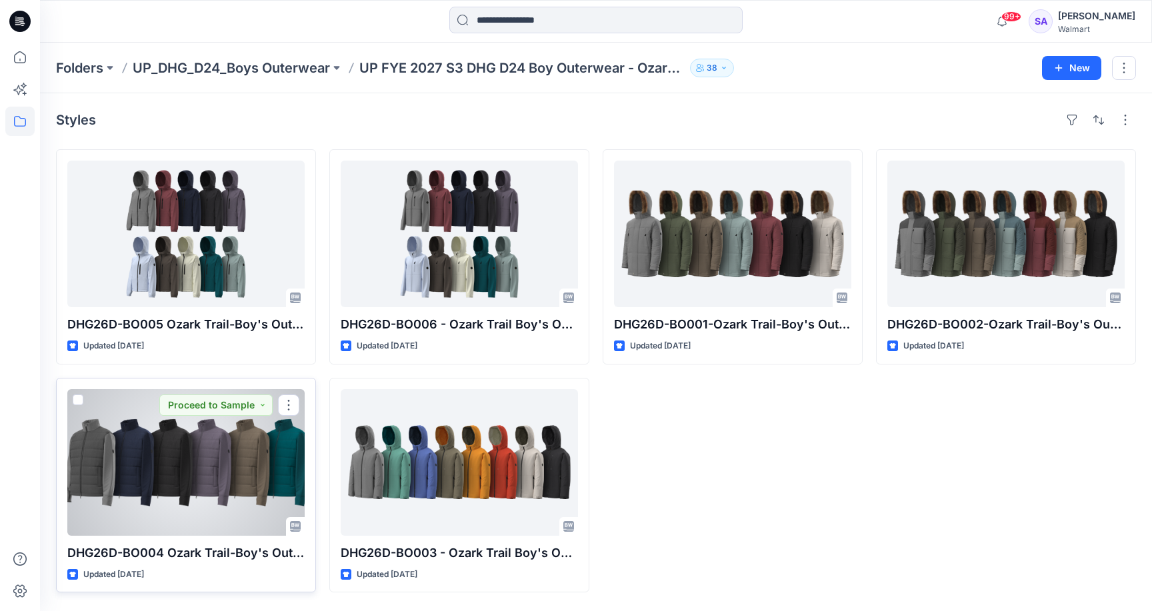
click at [265, 451] on div at bounding box center [185, 462] width 237 height 147
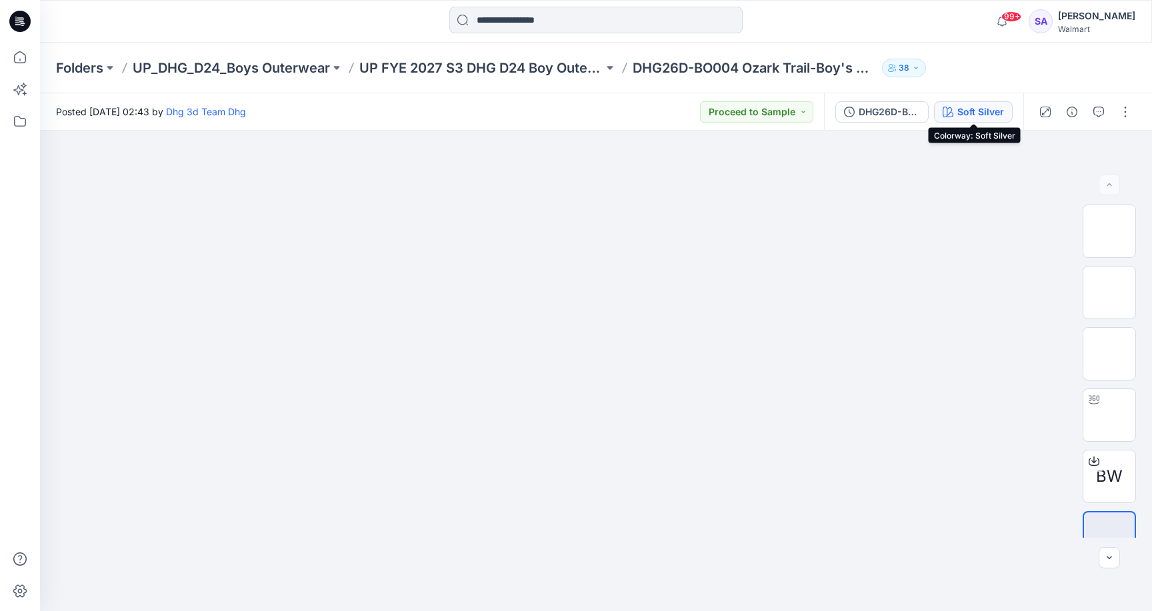
click at [986, 111] on div "Soft Silver" at bounding box center [980, 112] width 47 height 15
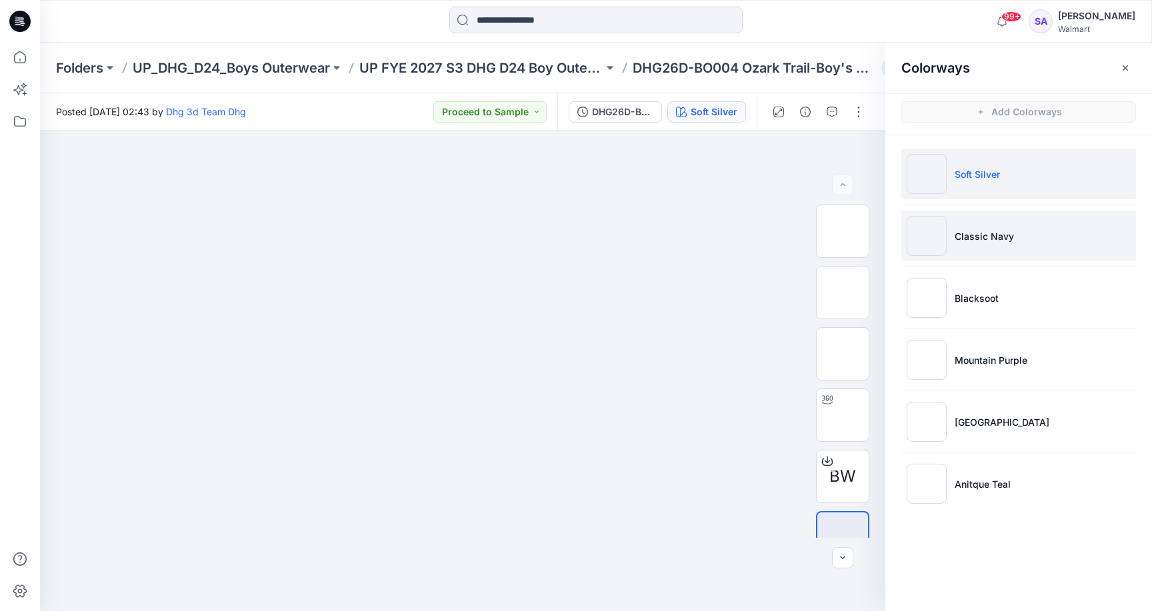
click at [994, 242] on p "Classic Navy" at bounding box center [983, 236] width 59 height 14
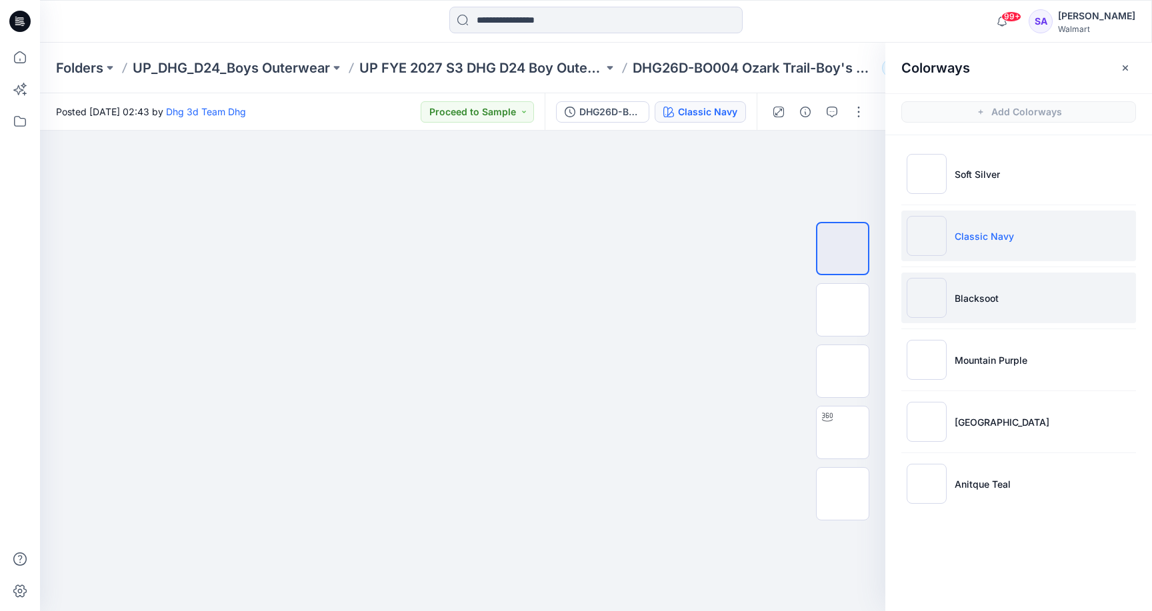
click at [994, 273] on li "Blacksoot" at bounding box center [1018, 298] width 235 height 51
click at [985, 229] on p "Classic Navy" at bounding box center [983, 236] width 59 height 14
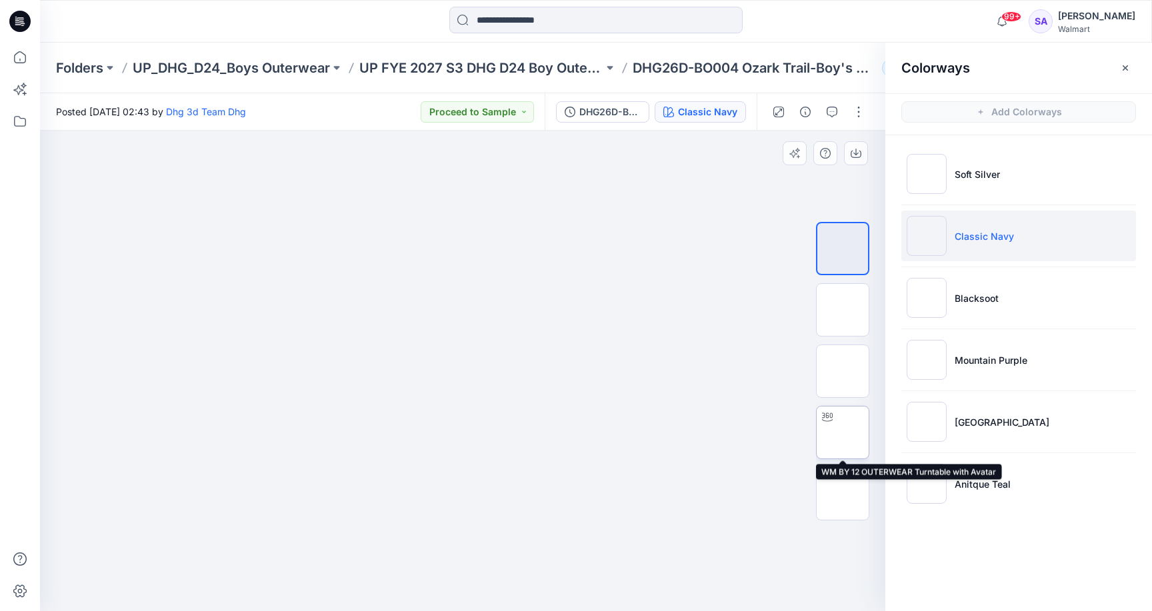
click at [842, 433] on img at bounding box center [842, 433] width 0 height 0
